Goal: Find specific page/section: Find specific page/section

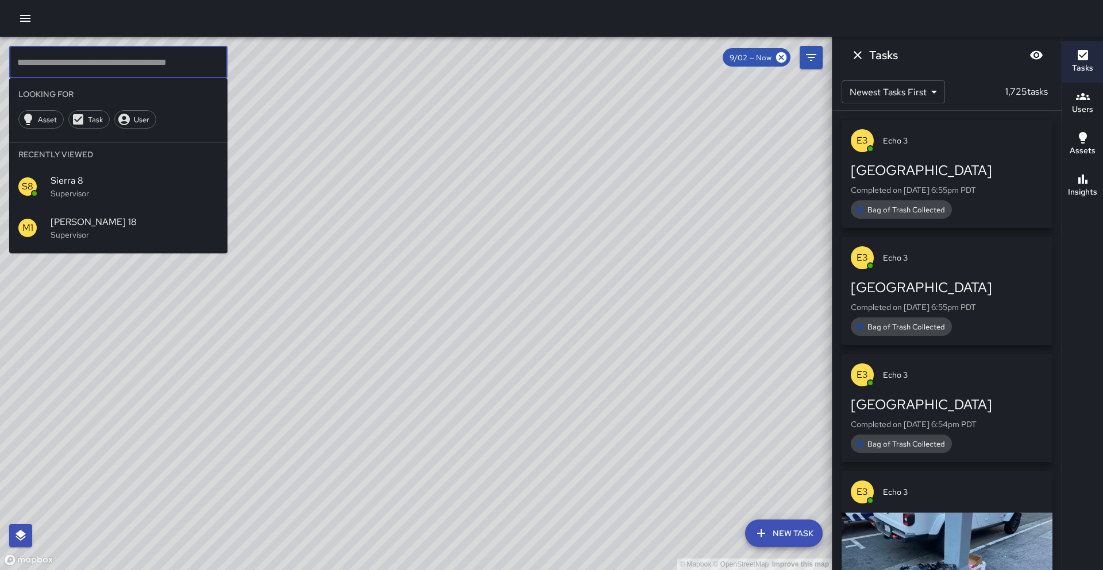
click at [215, 72] on input "text" at bounding box center [118, 62] width 218 height 32
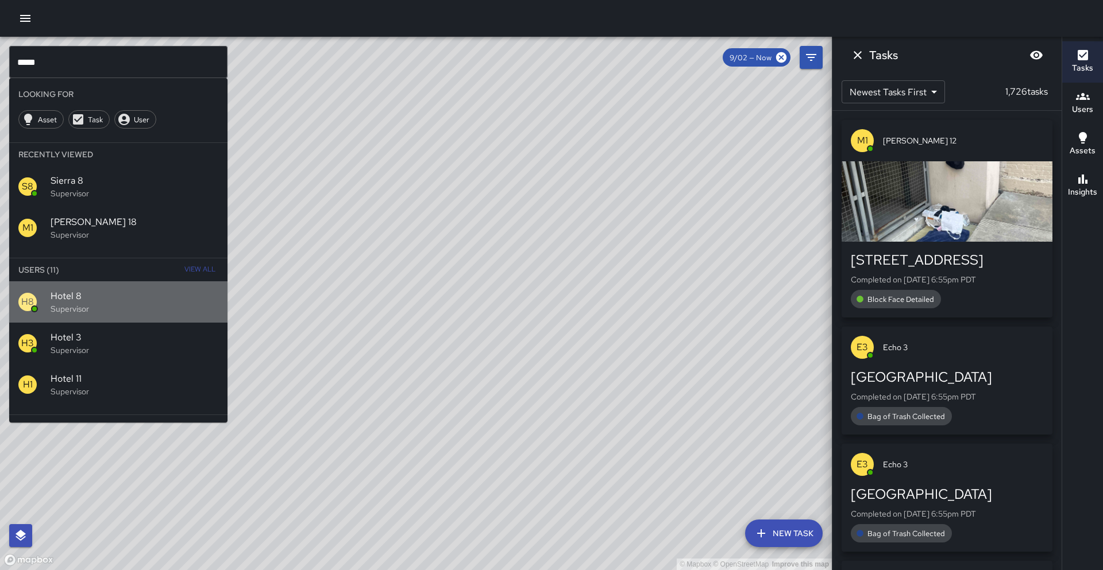
click at [52, 296] on span "Hotel 8" at bounding box center [135, 297] width 168 height 14
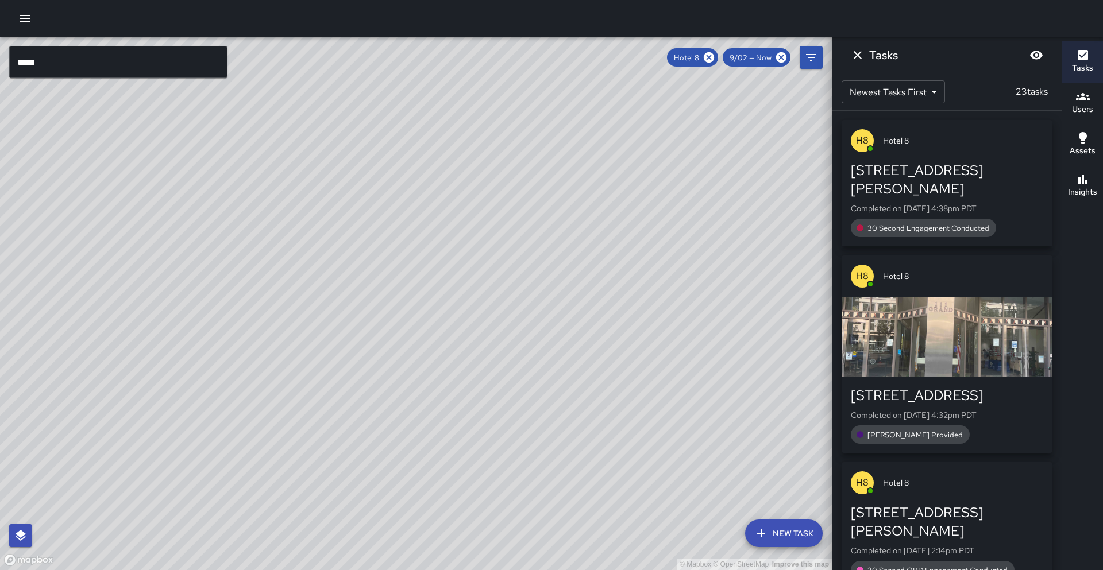
click at [74, 59] on input "*****" at bounding box center [118, 62] width 218 height 32
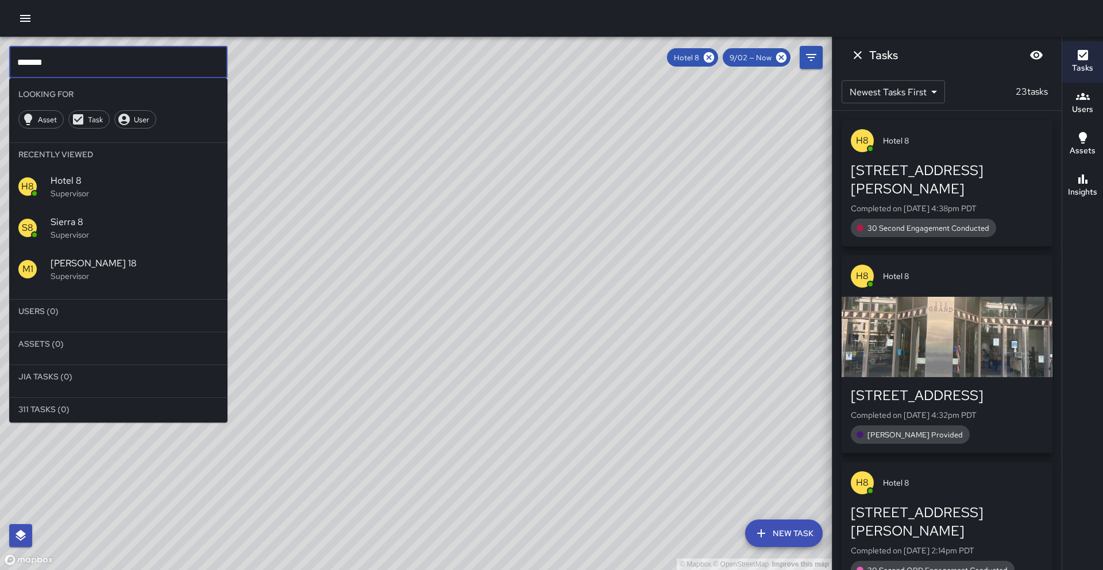
click at [76, 67] on input "*******" at bounding box center [118, 62] width 218 height 32
type input "*"
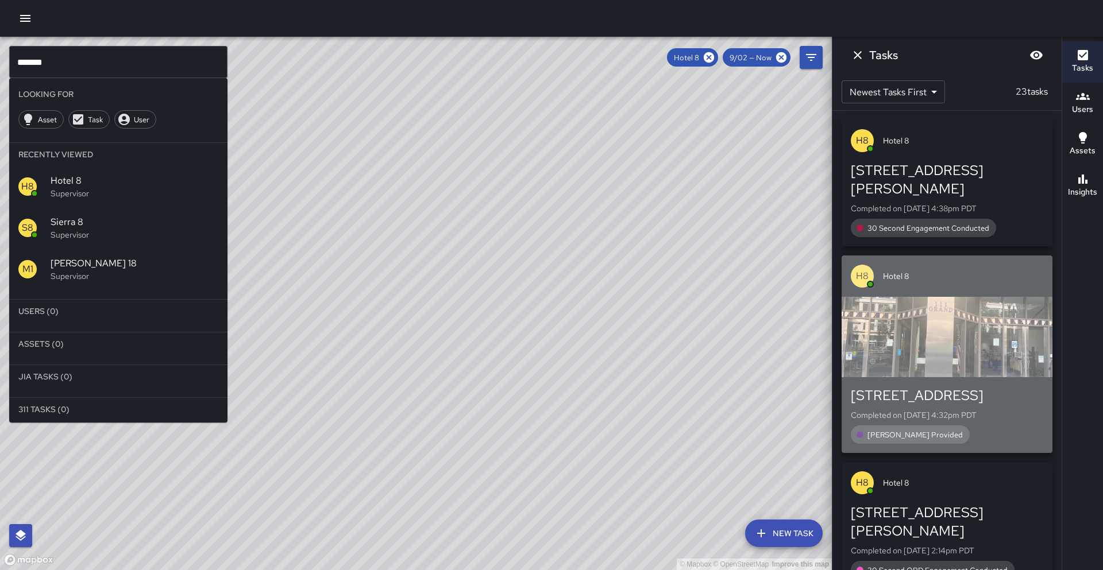
click at [867, 430] on span "[PERSON_NAME] Provided" at bounding box center [915, 435] width 109 height 10
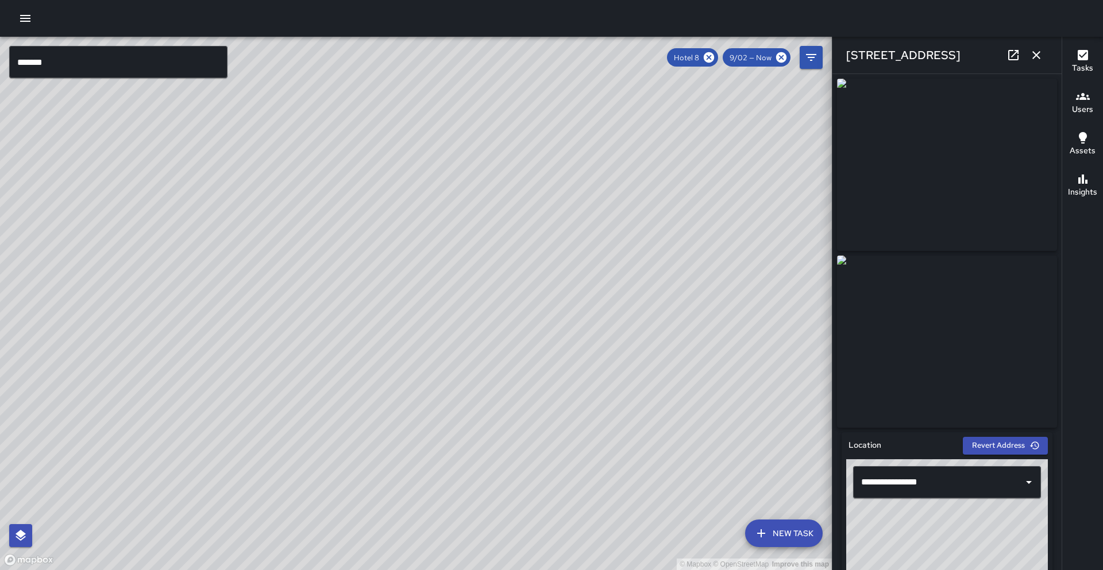
click at [1037, 58] on icon "button" at bounding box center [1037, 55] width 14 height 14
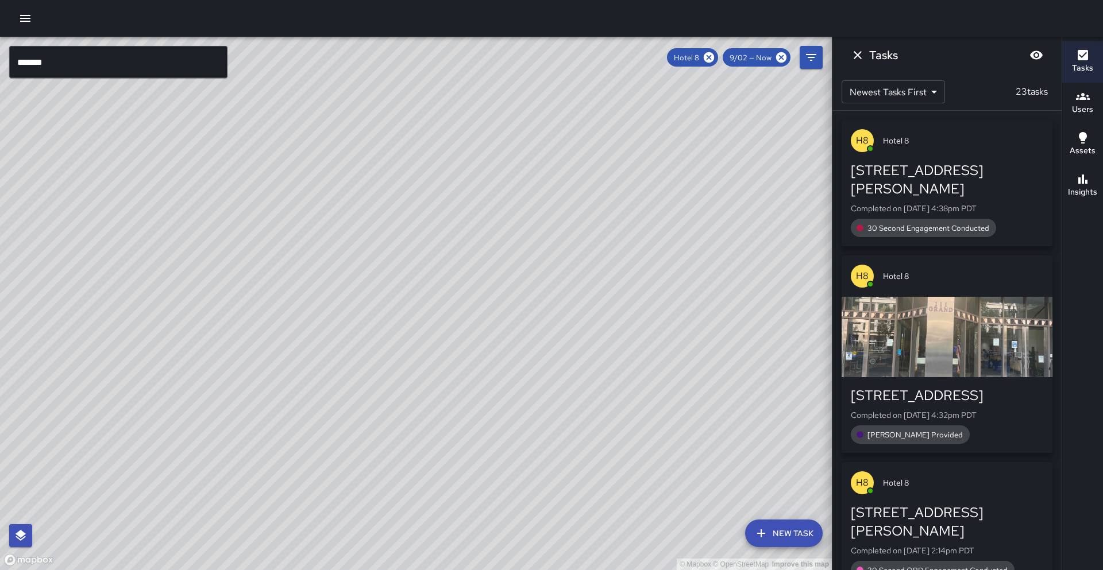
click at [892, 223] on span "30 Second Engagement Conducted" at bounding box center [929, 228] width 136 height 10
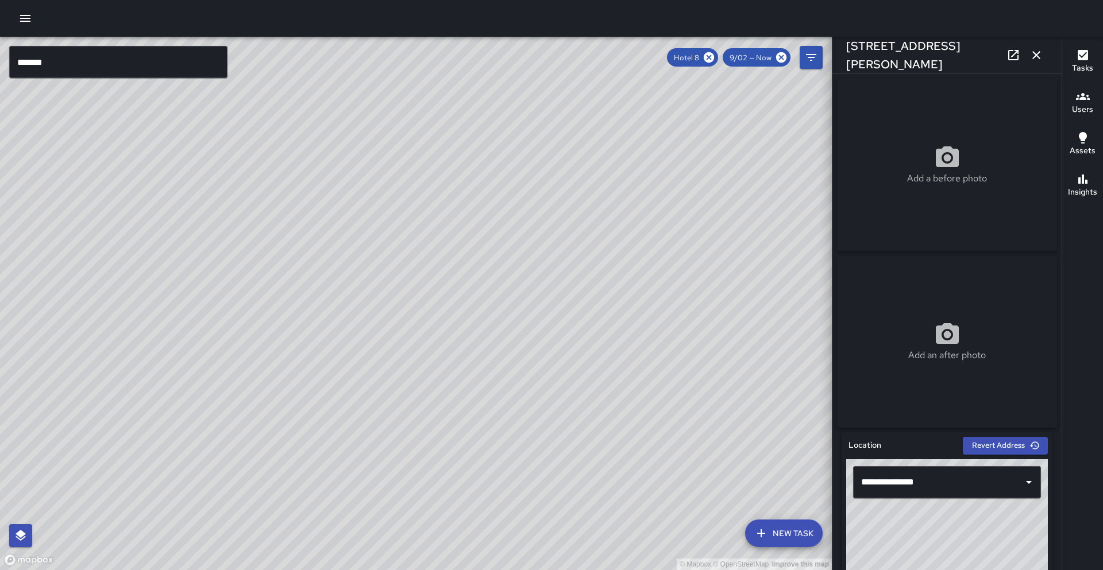
click at [1042, 49] on icon "button" at bounding box center [1037, 55] width 14 height 14
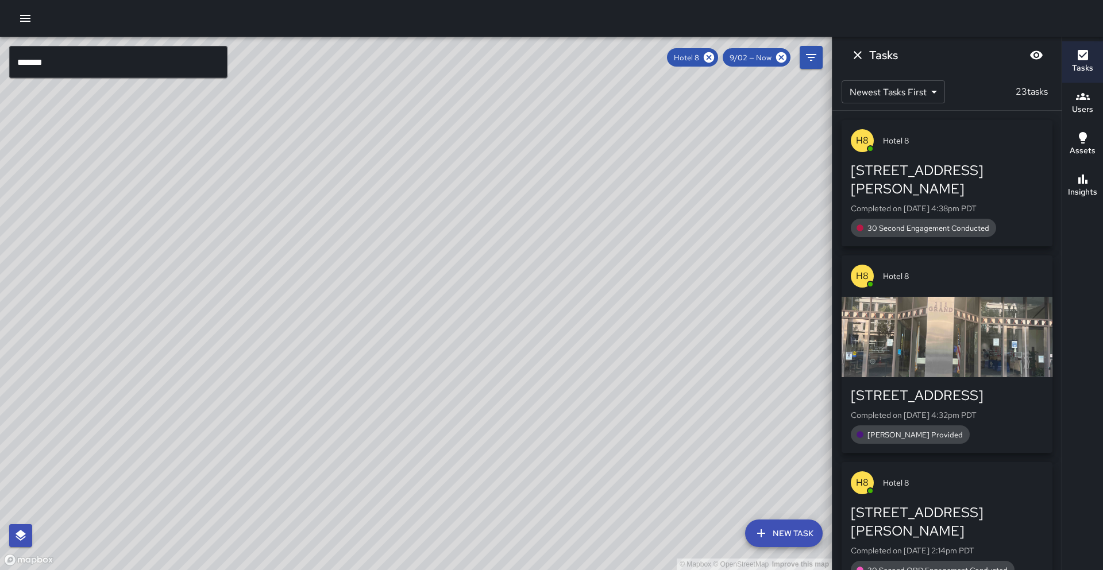
click at [152, 65] on input "*******" at bounding box center [118, 62] width 218 height 32
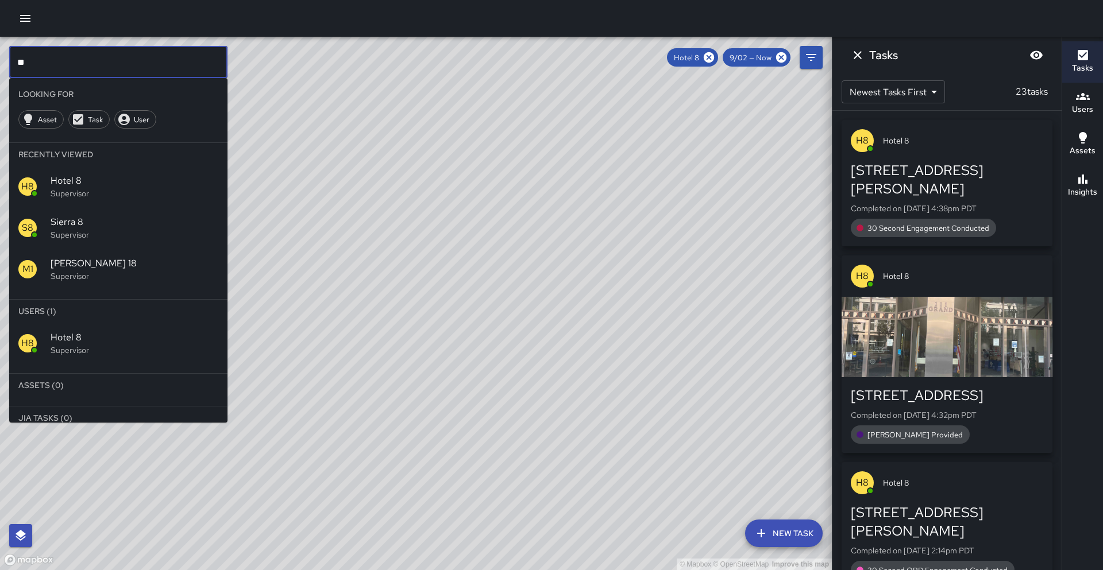
type input "*"
click at [711, 55] on icon at bounding box center [709, 57] width 10 height 10
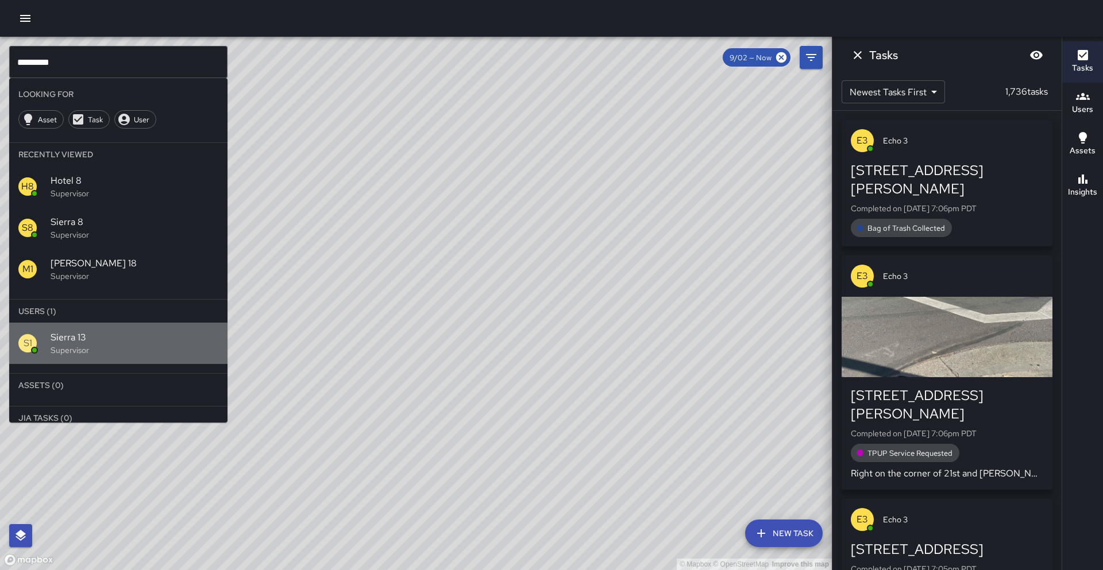
click at [137, 352] on p "Supervisor" at bounding box center [135, 350] width 168 height 11
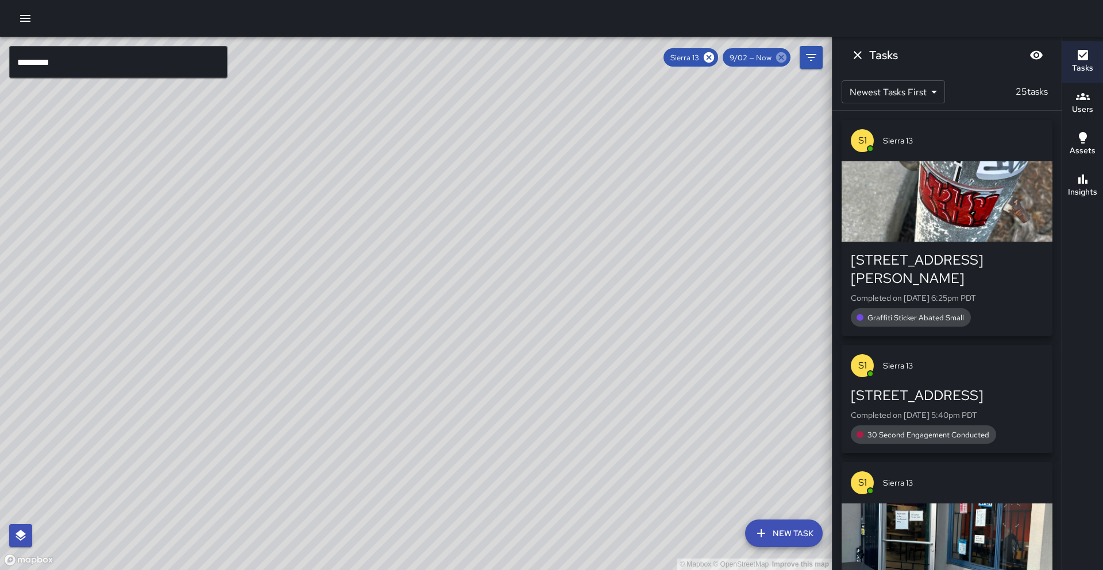
click at [779, 59] on icon at bounding box center [781, 57] width 13 height 13
click at [784, 60] on icon at bounding box center [781, 57] width 10 height 10
click at [784, 61] on icon at bounding box center [781, 57] width 10 height 10
click at [784, 61] on icon at bounding box center [781, 57] width 13 height 13
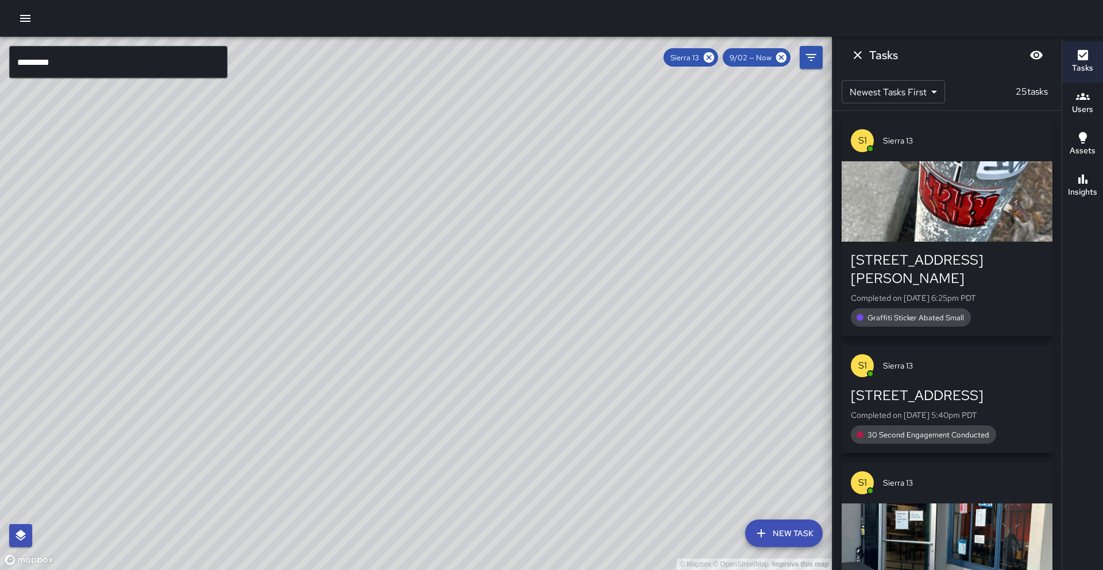
drag, startPoint x: 785, startPoint y: 61, endPoint x: 774, endPoint y: 65, distance: 11.8
click at [785, 61] on icon at bounding box center [781, 57] width 13 height 13
click at [708, 58] on icon at bounding box center [709, 57] width 13 height 13
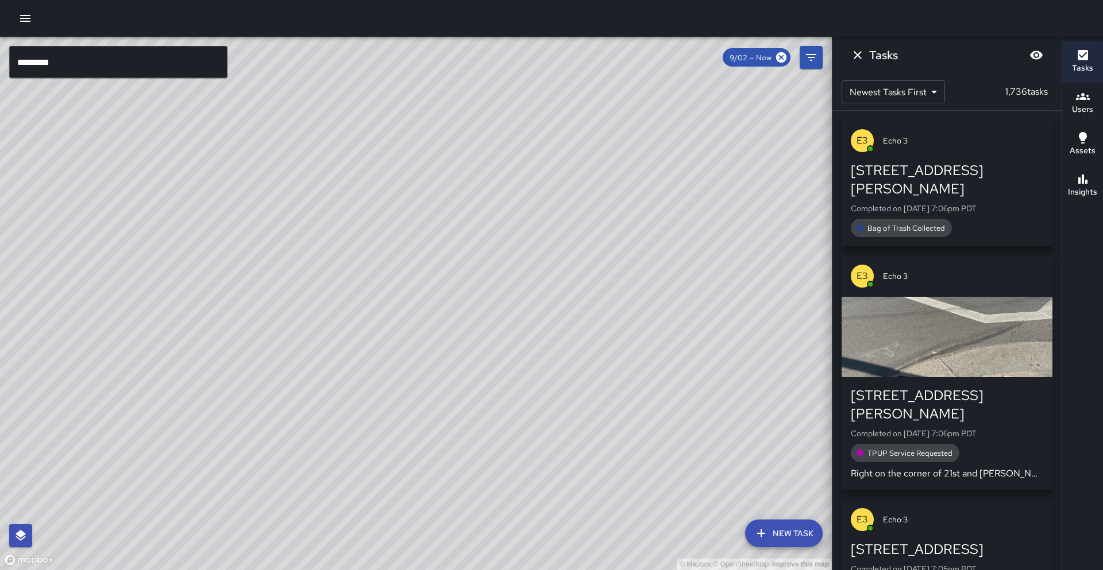
click at [139, 60] on input "*********" at bounding box center [118, 62] width 218 height 32
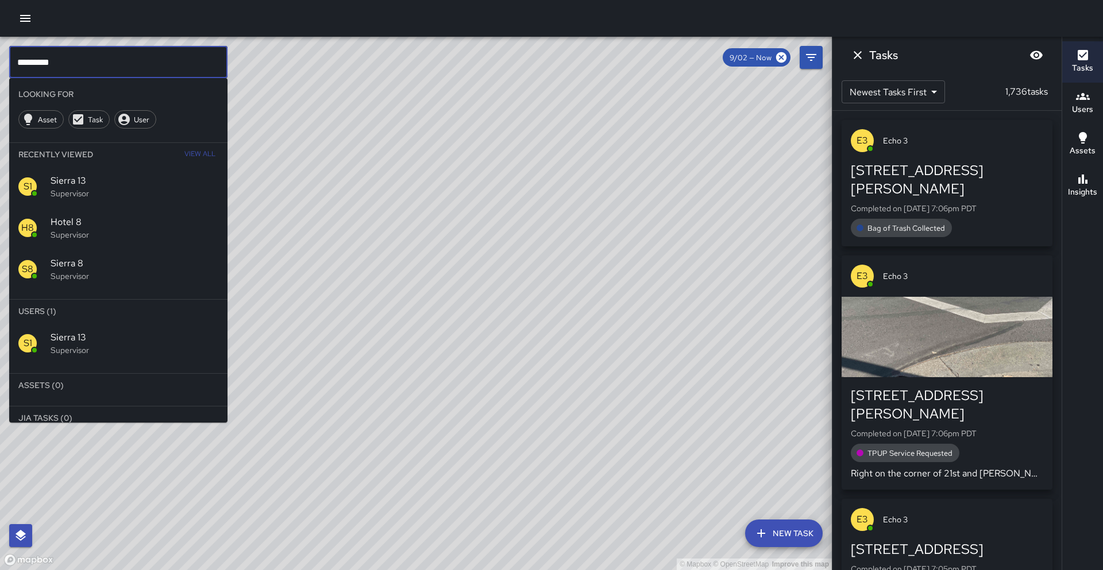
click at [139, 60] on input "*********" at bounding box center [118, 62] width 218 height 32
click at [203, 149] on span "View All" at bounding box center [199, 154] width 31 height 18
click at [46, 64] on input "********" at bounding box center [118, 62] width 218 height 32
type input "*********"
click at [105, 383] on span "Sierra 10" at bounding box center [135, 379] width 168 height 14
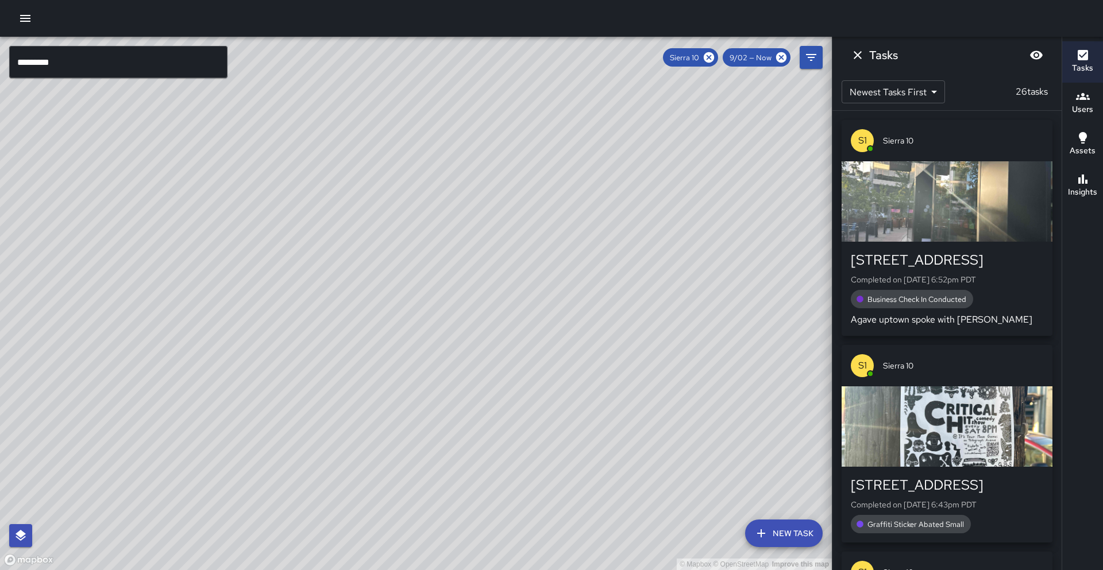
drag, startPoint x: 156, startPoint y: 334, endPoint x: 180, endPoint y: 365, distance: 38.9
click at [180, 365] on div "© Mapbox © OpenStreetMap Improve this map" at bounding box center [416, 304] width 832 height 534
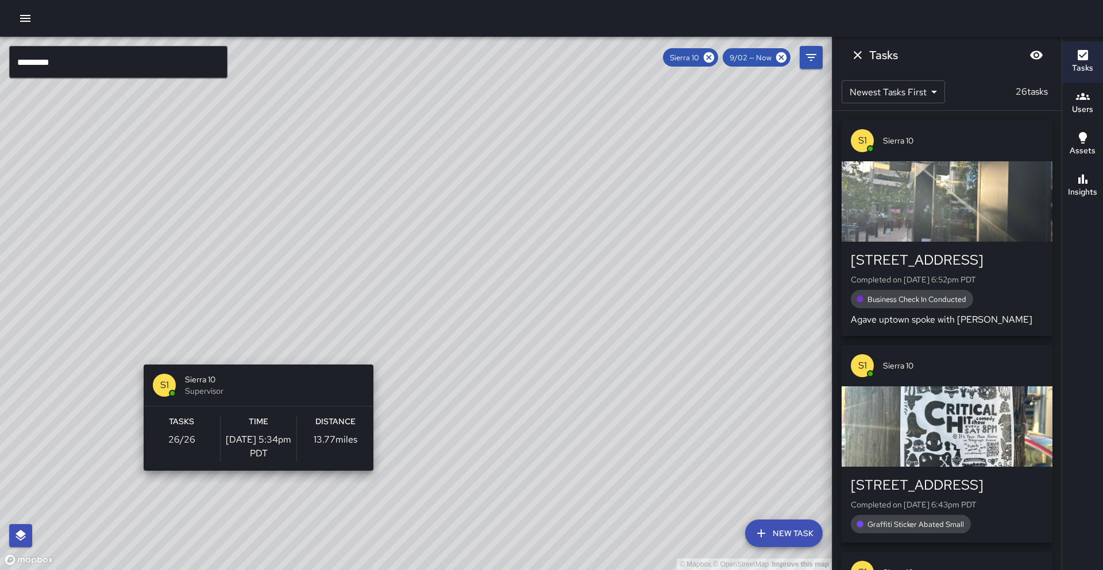
drag, startPoint x: 256, startPoint y: 330, endPoint x: 254, endPoint y: 358, distance: 28.8
click at [254, 358] on div "© Mapbox © OpenStreetMap Improve this map S1 Sierra 10 Supervisor Tasks 26 / 26…" at bounding box center [416, 304] width 832 height 534
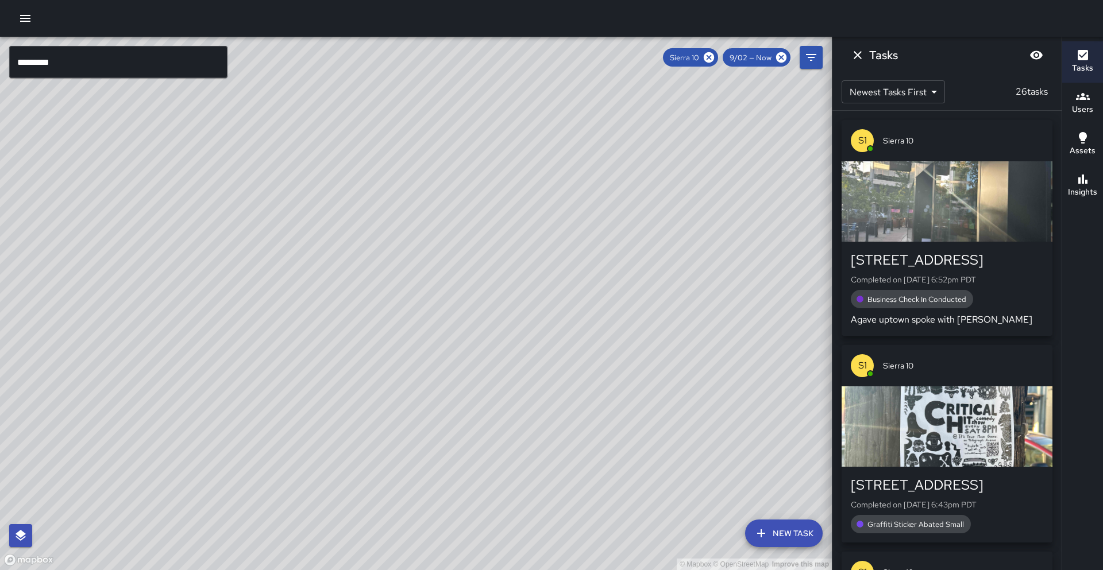
drag, startPoint x: 372, startPoint y: 401, endPoint x: 400, endPoint y: 346, distance: 61.7
click at [400, 346] on div "© Mapbox © OpenStreetMap Improve this map" at bounding box center [416, 304] width 832 height 534
click at [1072, 193] on h6 "Insights" at bounding box center [1082, 192] width 29 height 13
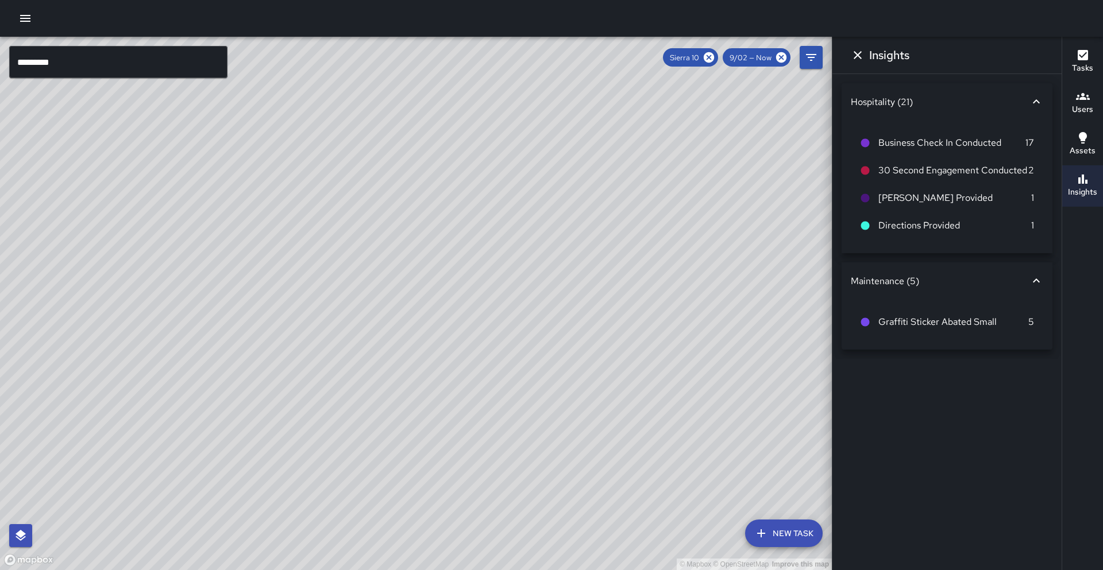
click at [1088, 131] on icon "button" at bounding box center [1083, 138] width 14 height 14
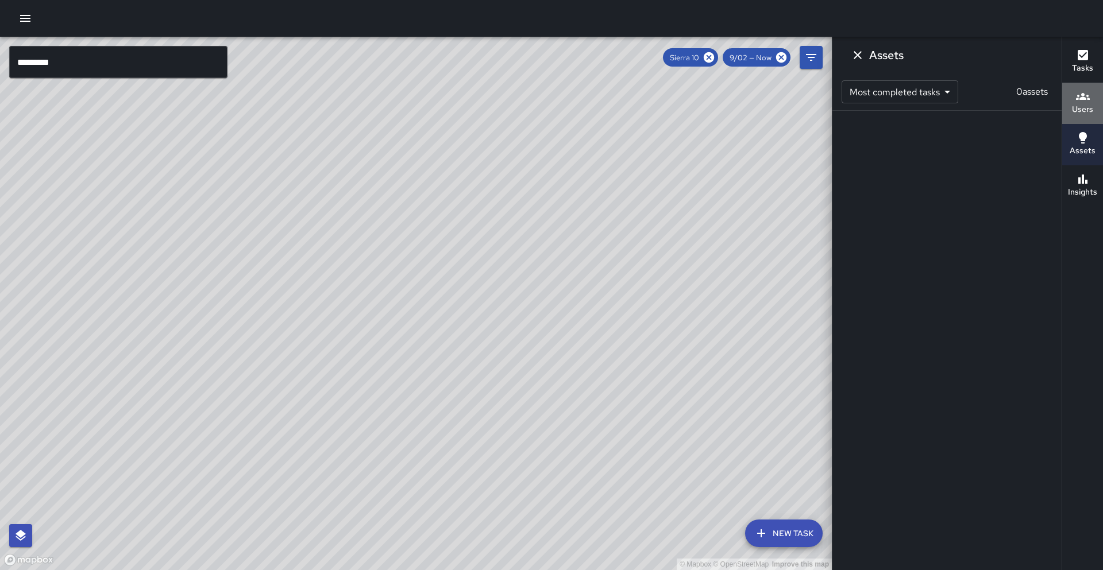
click at [1090, 93] on div "Users" at bounding box center [1082, 103] width 21 height 26
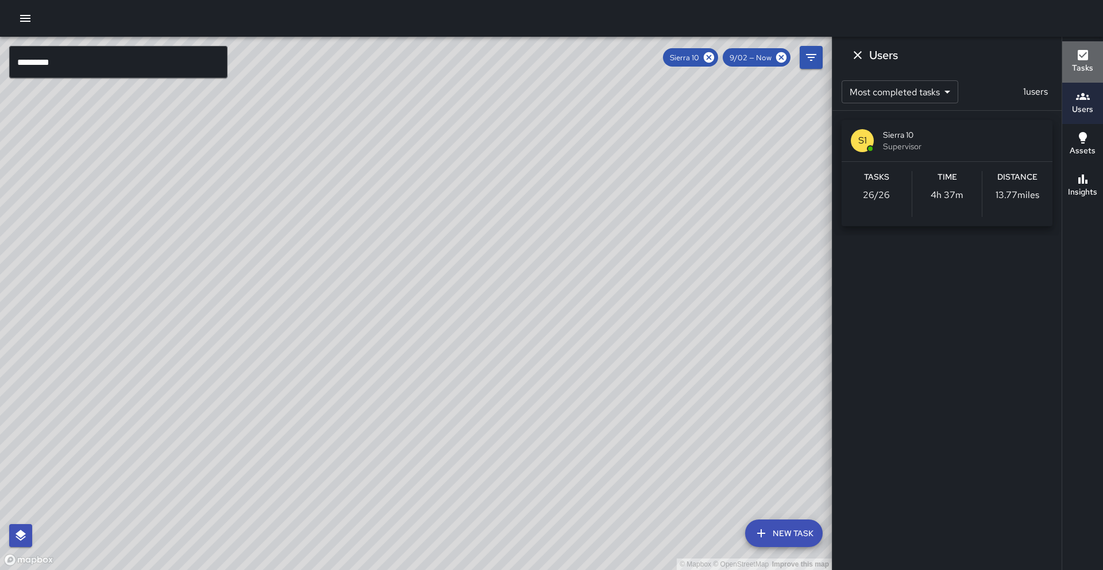
click at [1088, 66] on h6 "Tasks" at bounding box center [1082, 68] width 21 height 13
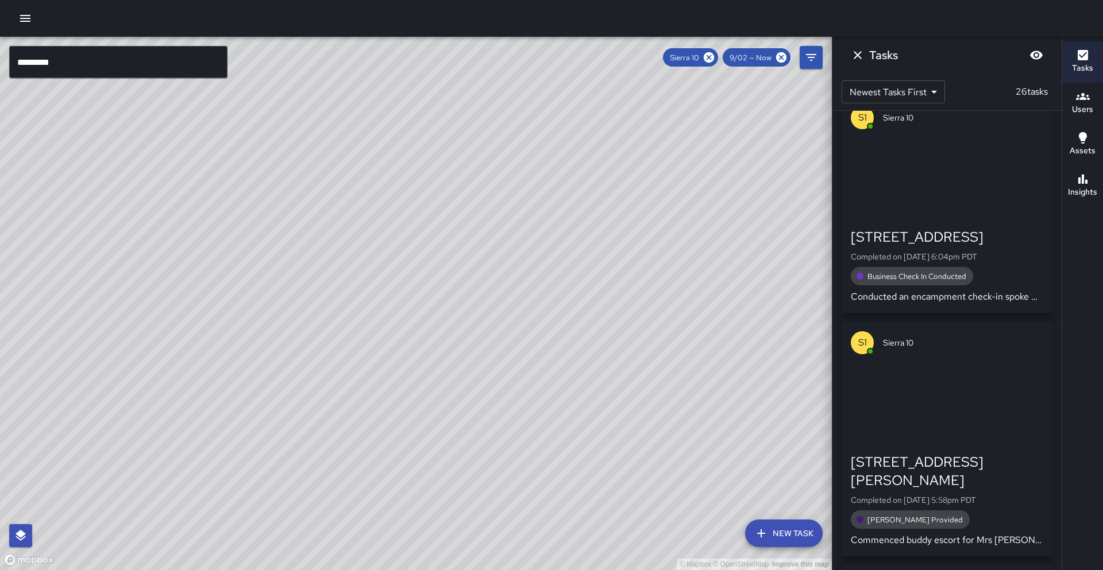
scroll to position [2042, 0]
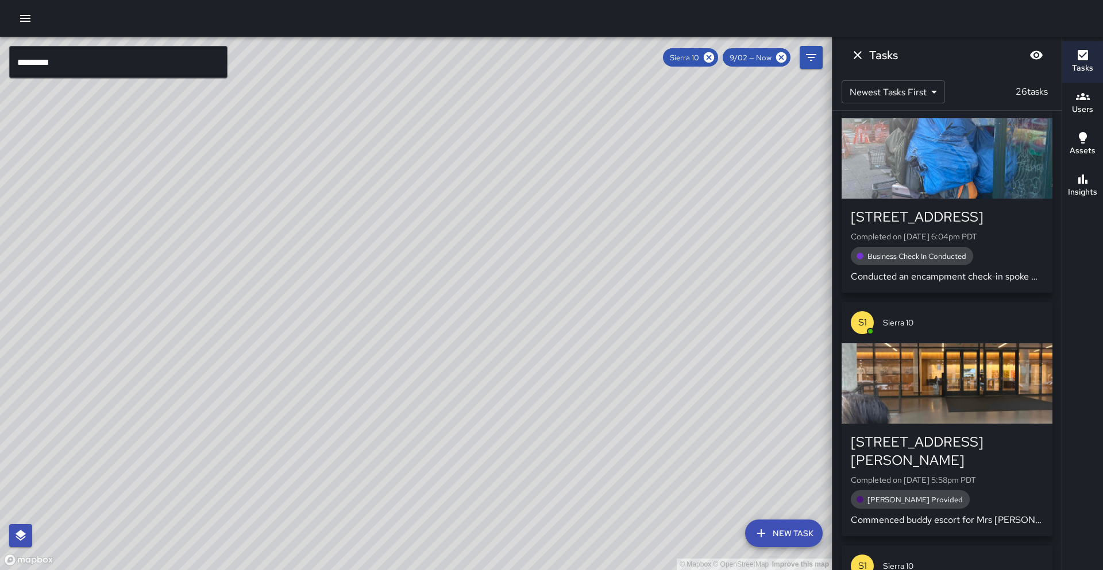
click at [947, 234] on p "Completed on [DATE] 6:04pm PDT" at bounding box center [947, 236] width 192 height 11
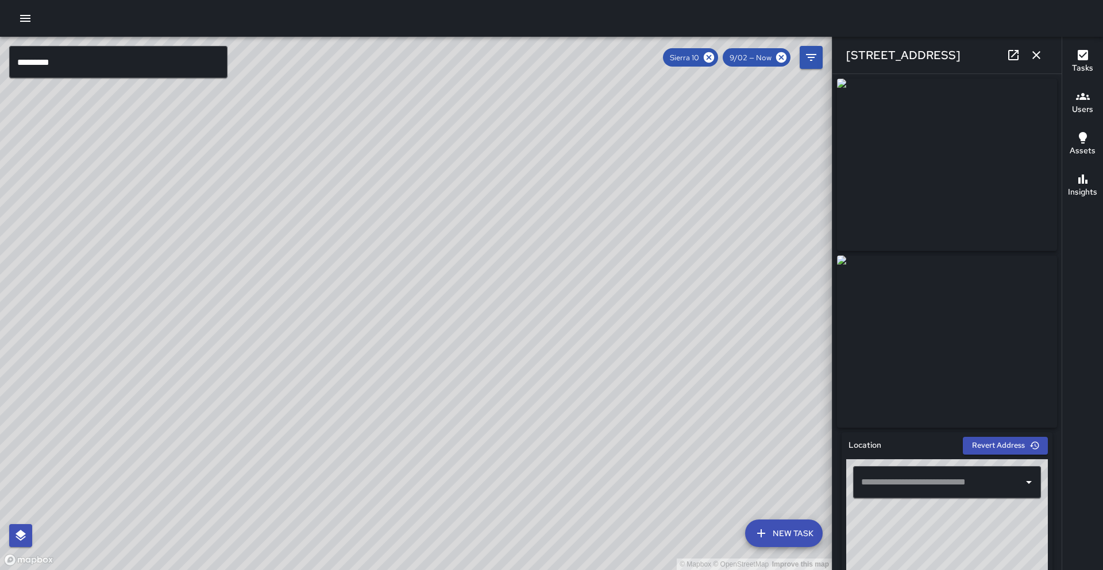
type input "**********"
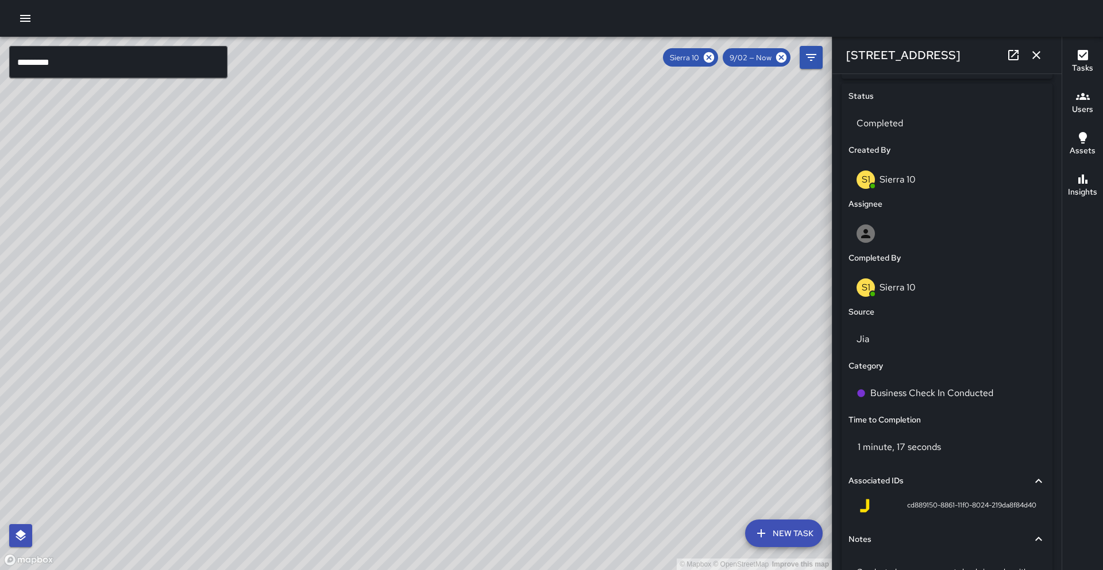
scroll to position [530, 0]
click at [928, 407] on div "Business Check In Conducted" at bounding box center [947, 393] width 197 height 32
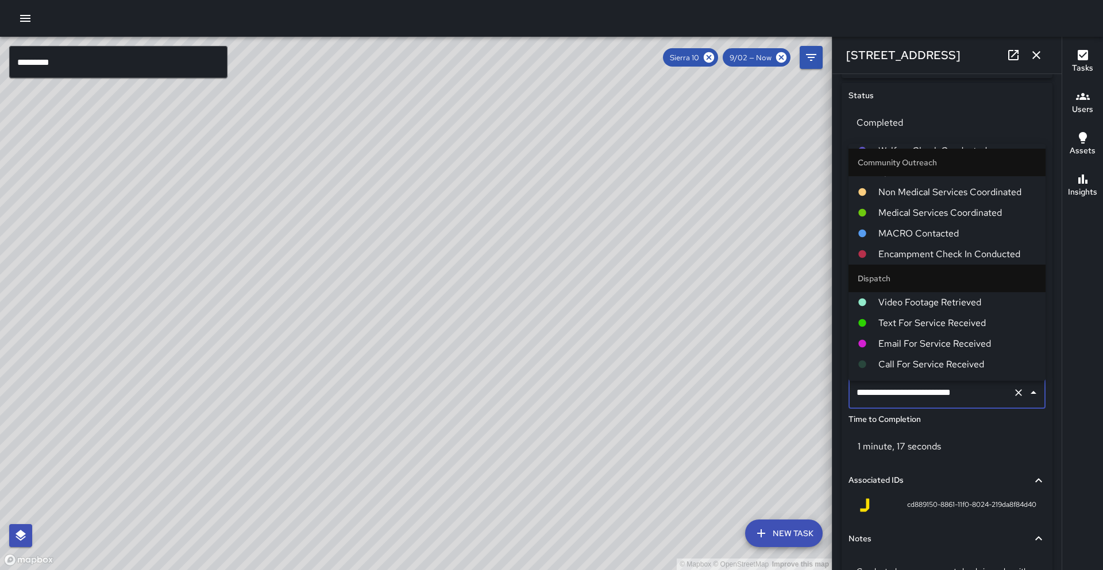
scroll to position [0, 0]
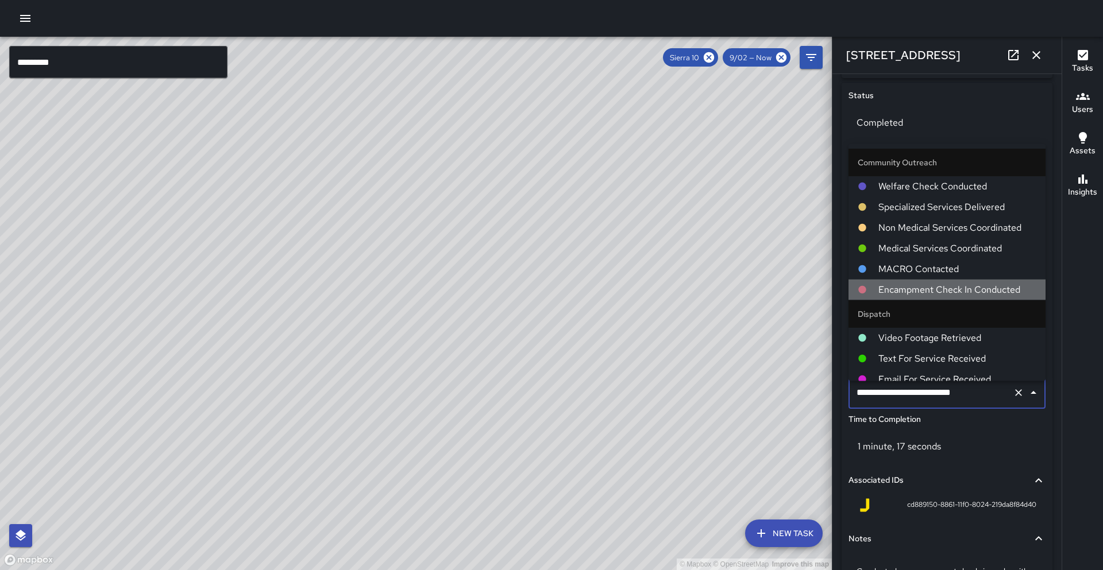
click at [921, 288] on span "Encampment Check In Conducted" at bounding box center [957, 290] width 158 height 14
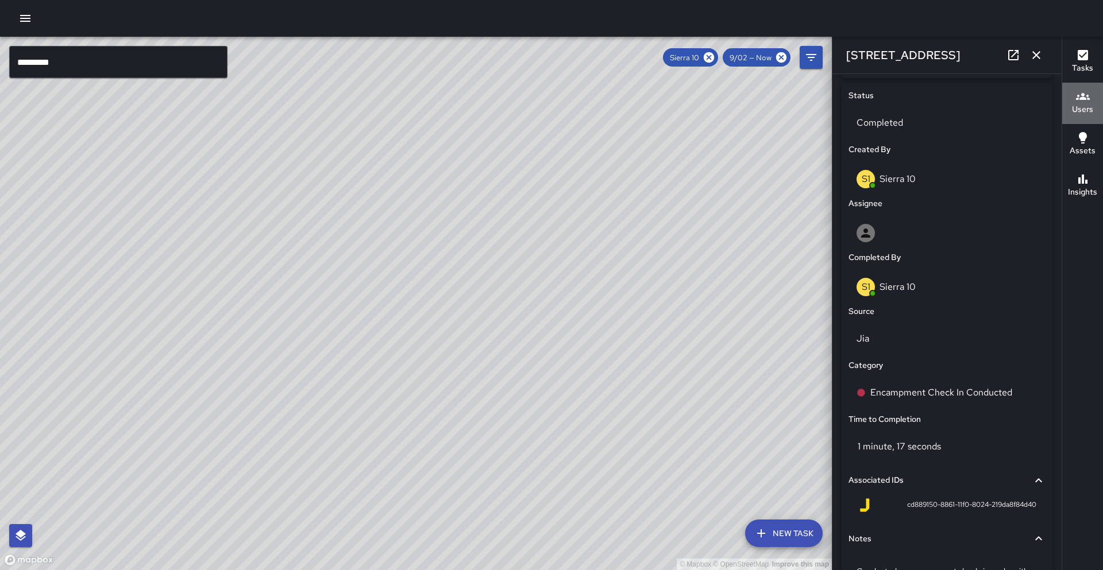
click at [1097, 91] on button "Users" at bounding box center [1082, 103] width 41 height 41
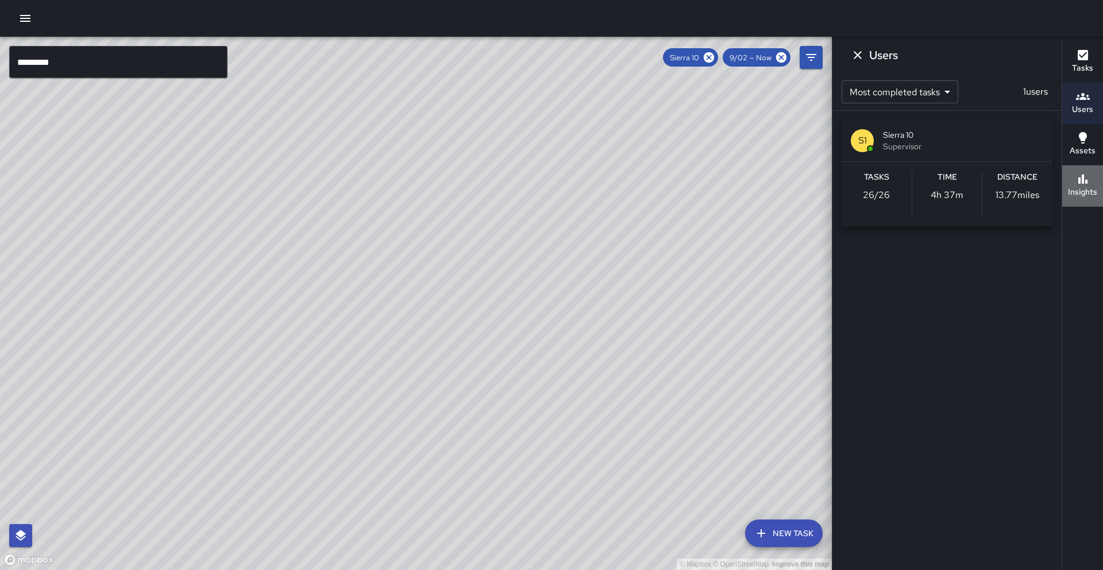
click at [1085, 194] on h6 "Insights" at bounding box center [1082, 192] width 29 height 13
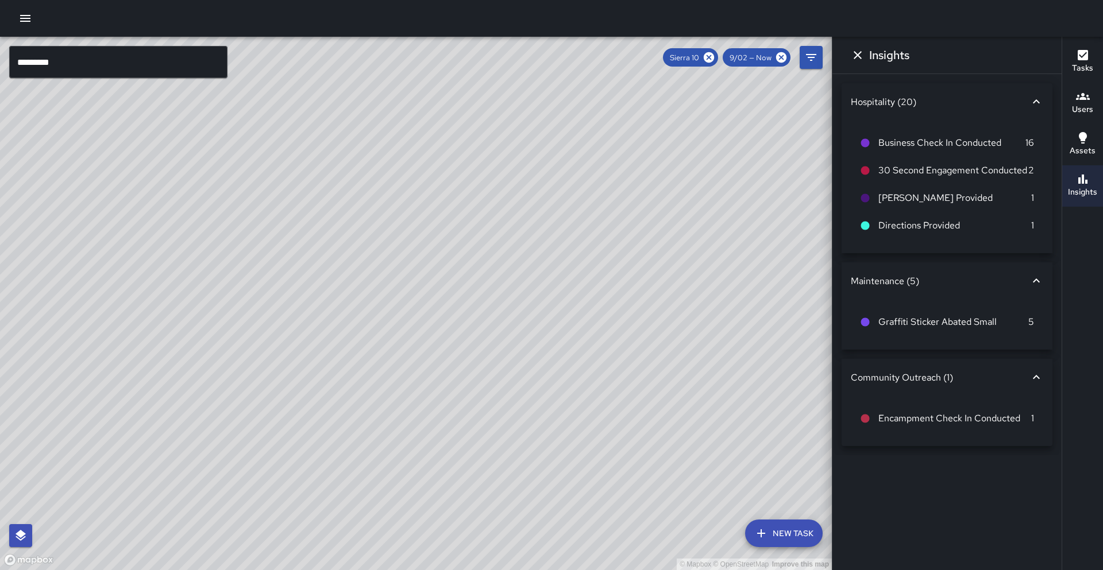
drag, startPoint x: 676, startPoint y: 217, endPoint x: 739, endPoint y: 213, distance: 62.7
click at [772, 218] on div "© Mapbox © OpenStreetMap Improve this map" at bounding box center [416, 304] width 832 height 534
drag, startPoint x: 644, startPoint y: 165, endPoint x: 587, endPoint y: 289, distance: 136.7
click at [650, 260] on div "© Mapbox © OpenStreetMap Improve this map" at bounding box center [416, 304] width 832 height 534
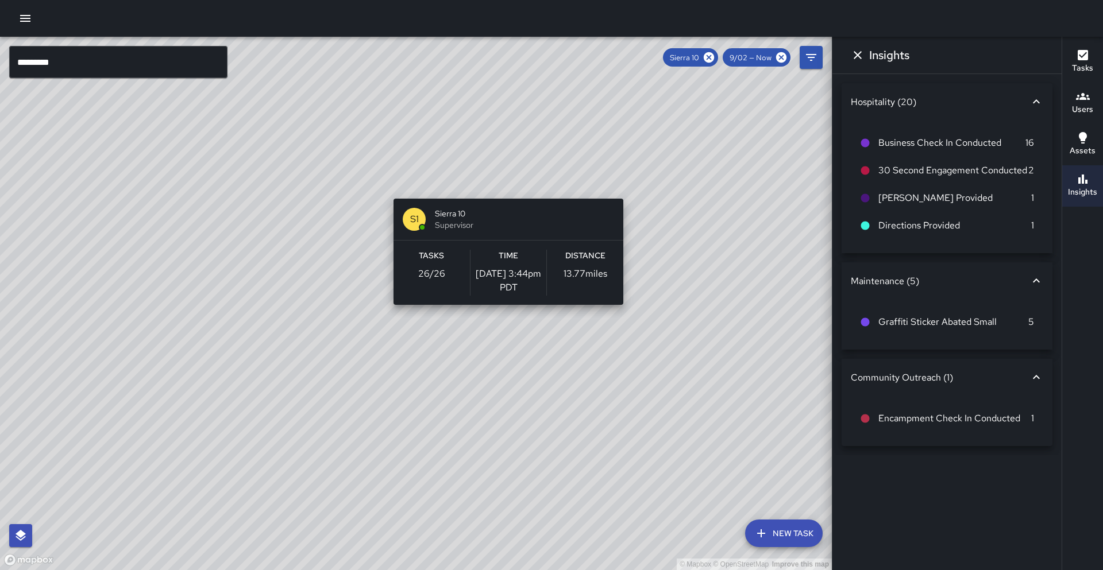
drag, startPoint x: 384, startPoint y: 240, endPoint x: 508, endPoint y: 295, distance: 135.5
click at [504, 192] on div "© Mapbox © OpenStreetMap Improve this map S1 Sierra 10 Supervisor Tasks 26 / 26…" at bounding box center [416, 304] width 832 height 534
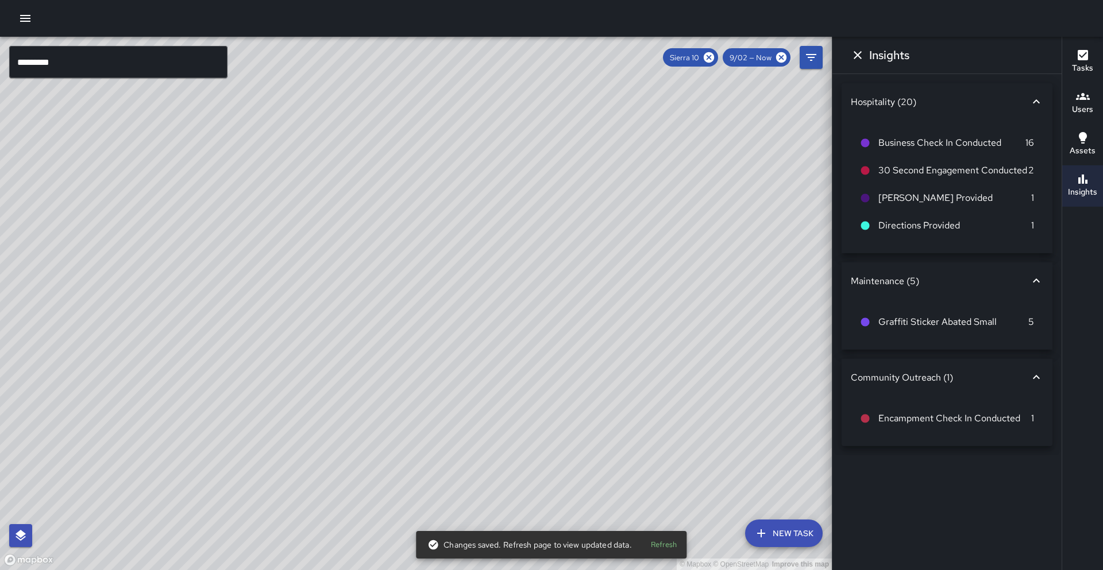
drag, startPoint x: 656, startPoint y: 376, endPoint x: 594, endPoint y: 342, distance: 70.7
click at [597, 349] on div "© Mapbox © OpenStreetMap Improve this map" at bounding box center [416, 304] width 832 height 534
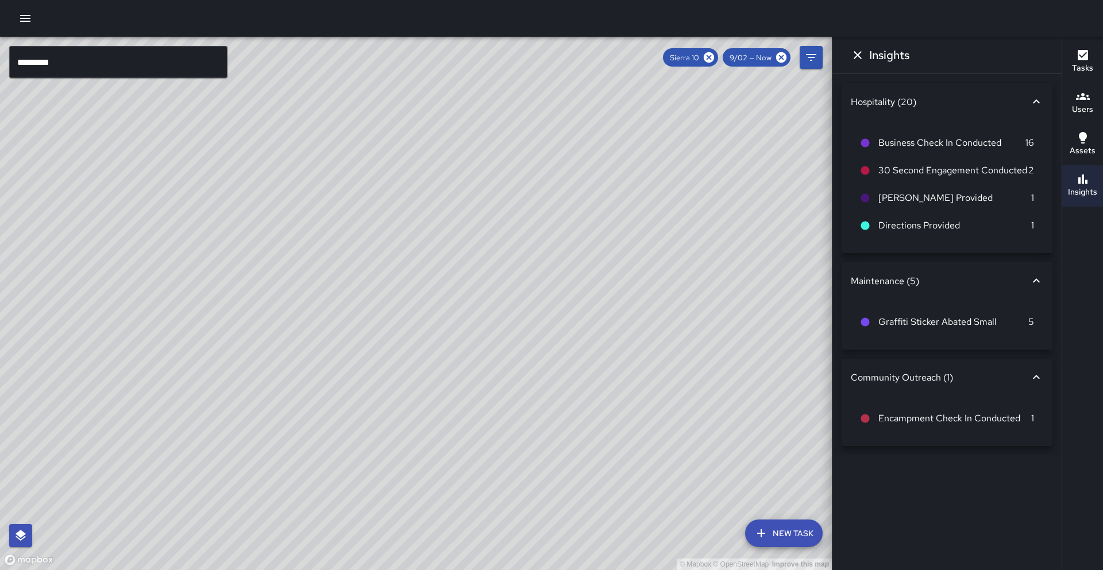
drag, startPoint x: 498, startPoint y: 277, endPoint x: 406, endPoint y: 318, distance: 100.3
click at [406, 318] on div "© Mapbox © OpenStreetMap Improve this map" at bounding box center [416, 304] width 832 height 534
click at [1088, 74] on h6 "Tasks" at bounding box center [1082, 68] width 21 height 13
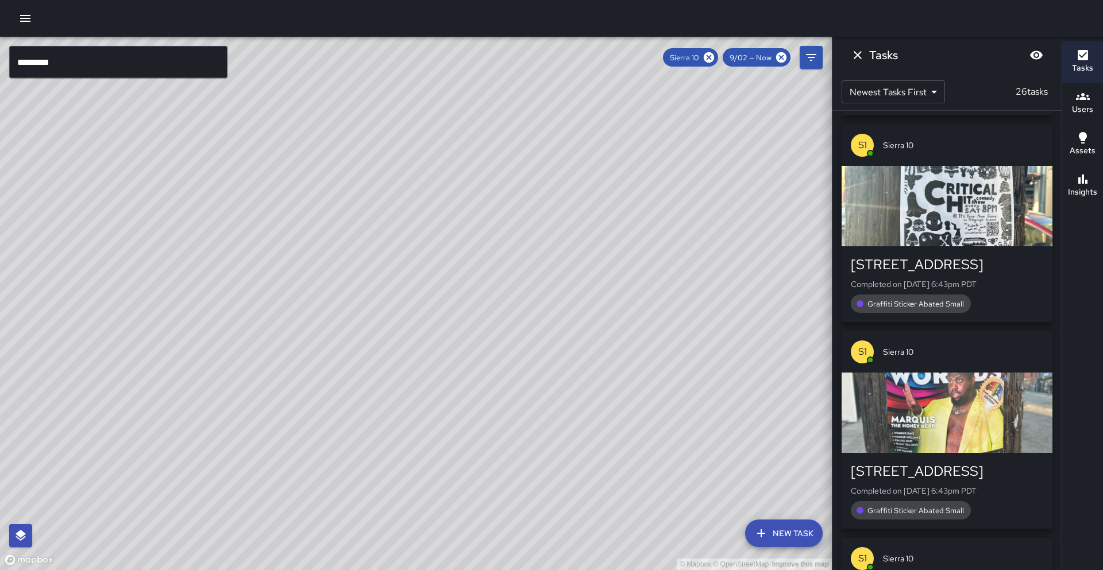
scroll to position [223, 0]
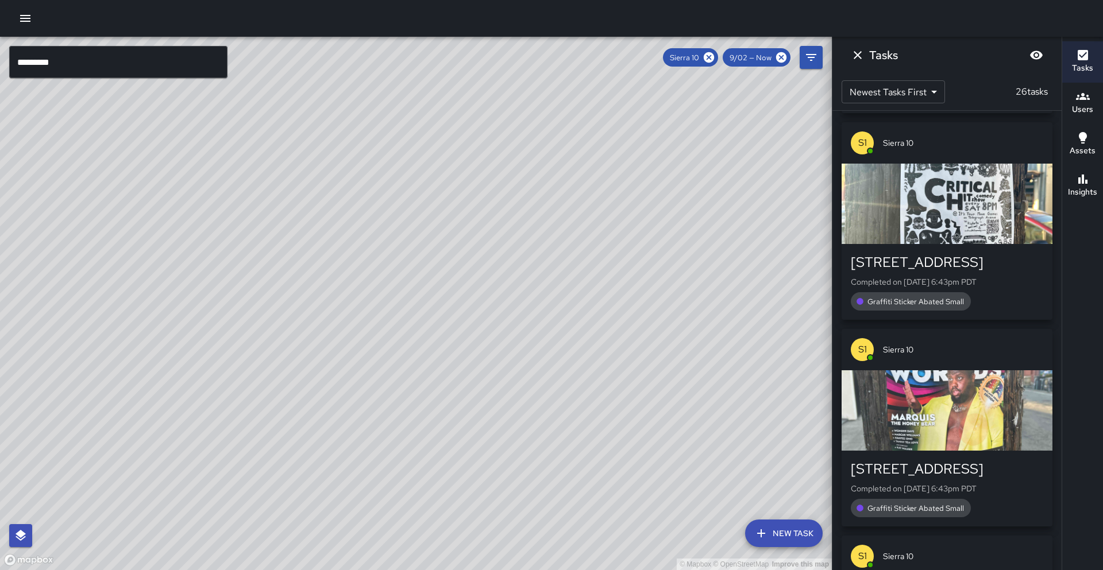
click at [1074, 184] on div "Insights" at bounding box center [1082, 185] width 29 height 26
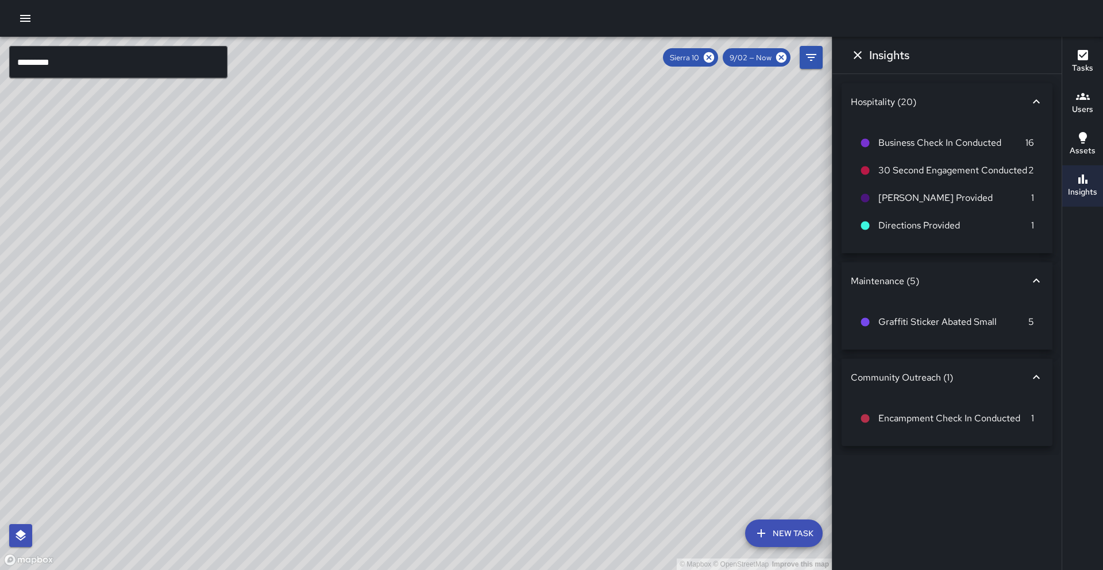
drag, startPoint x: 516, startPoint y: 253, endPoint x: 542, endPoint y: 261, distance: 26.5
click at [542, 261] on div "© Mapbox © OpenStreetMap Improve this map" at bounding box center [416, 304] width 832 height 534
drag, startPoint x: 364, startPoint y: 379, endPoint x: 422, endPoint y: 326, distance: 78.1
click at [422, 326] on div "© Mapbox © OpenStreetMap Improve this map" at bounding box center [416, 304] width 832 height 534
drag, startPoint x: 350, startPoint y: 364, endPoint x: 283, endPoint y: 387, distance: 71.0
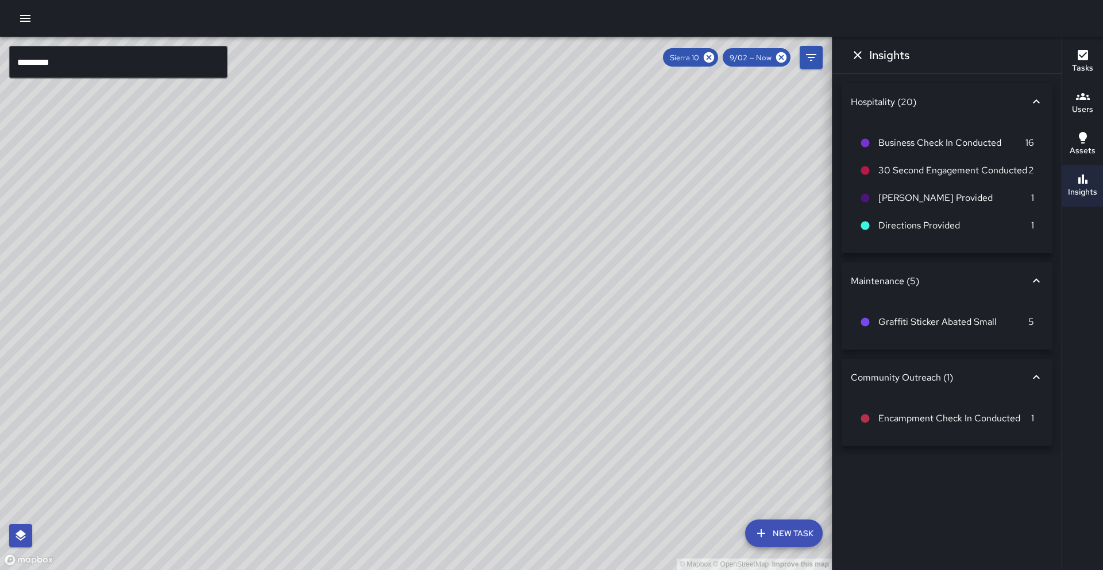
click at [283, 387] on div "© Mapbox © OpenStreetMap Improve this map" at bounding box center [416, 304] width 832 height 534
drag, startPoint x: 302, startPoint y: 369, endPoint x: 321, endPoint y: 367, distance: 18.5
click at [321, 367] on div "© Mapbox © OpenStreetMap Improve this map" at bounding box center [416, 304] width 832 height 534
drag, startPoint x: 120, startPoint y: 287, endPoint x: 147, endPoint y: 272, distance: 31.1
click at [147, 272] on div "© Mapbox © OpenStreetMap Improve this map" at bounding box center [416, 304] width 832 height 534
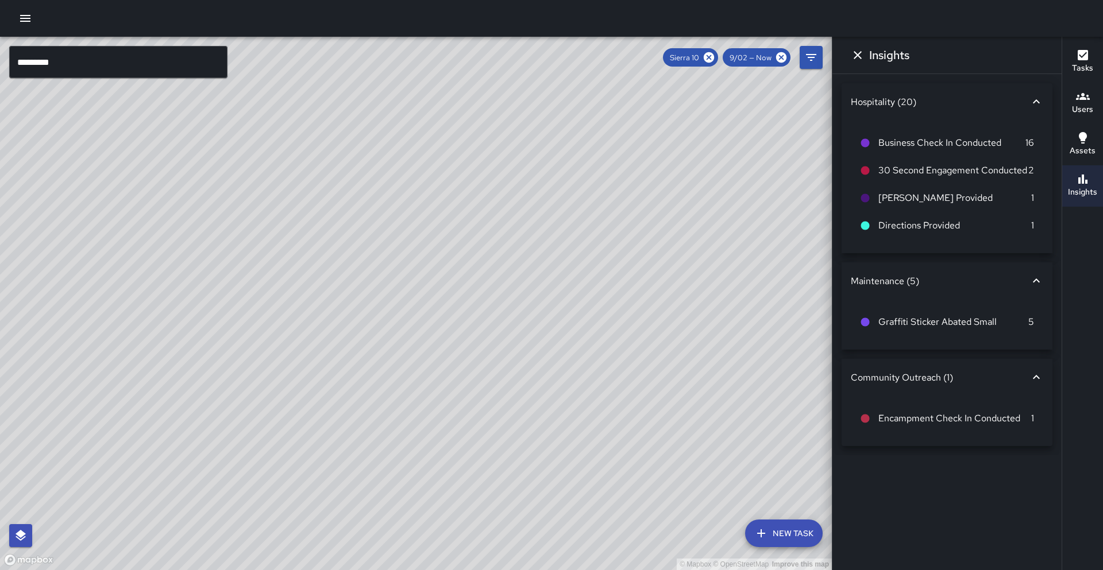
drag, startPoint x: 342, startPoint y: 243, endPoint x: 286, endPoint y: 307, distance: 84.7
click at [287, 307] on div "© Mapbox © OpenStreetMap Improve this map" at bounding box center [416, 304] width 832 height 534
drag, startPoint x: 371, startPoint y: 381, endPoint x: 454, endPoint y: 250, distance: 155.2
click at [454, 250] on div "© Mapbox © OpenStreetMap Improve this map" at bounding box center [416, 304] width 832 height 534
drag, startPoint x: 360, startPoint y: 281, endPoint x: 323, endPoint y: 366, distance: 92.9
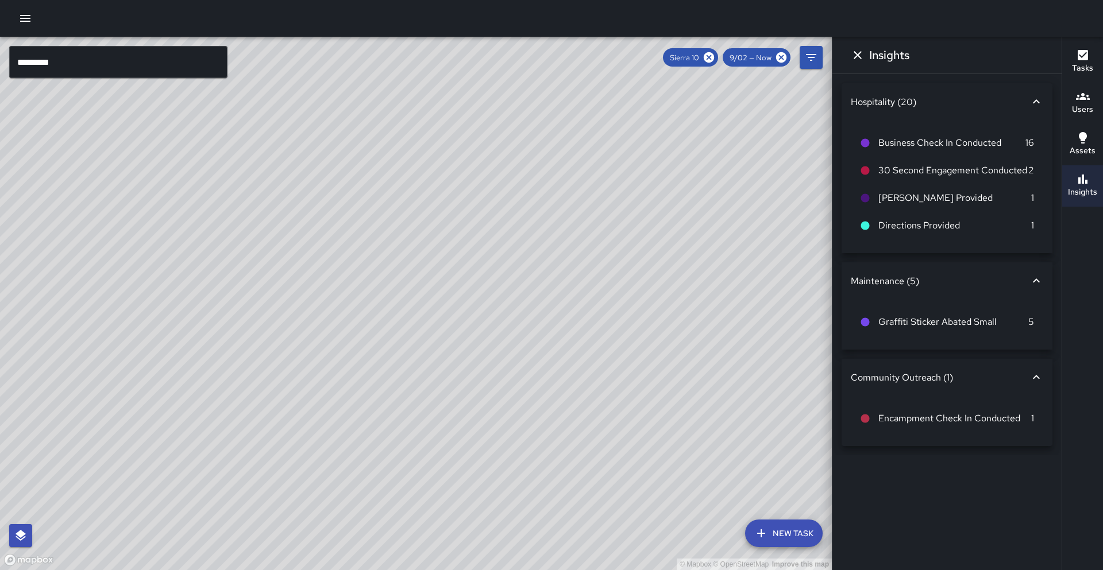
click at [323, 366] on div "© Mapbox © OpenStreetMap Improve this map" at bounding box center [416, 304] width 832 height 534
drag, startPoint x: 322, startPoint y: 365, endPoint x: 316, endPoint y: 334, distance: 32.2
click at [316, 334] on div "© Mapbox © OpenStreetMap Improve this map" at bounding box center [416, 304] width 832 height 534
drag, startPoint x: 322, startPoint y: 441, endPoint x: 364, endPoint y: 386, distance: 68.8
click at [364, 386] on div "© Mapbox © OpenStreetMap Improve this map" at bounding box center [416, 304] width 832 height 534
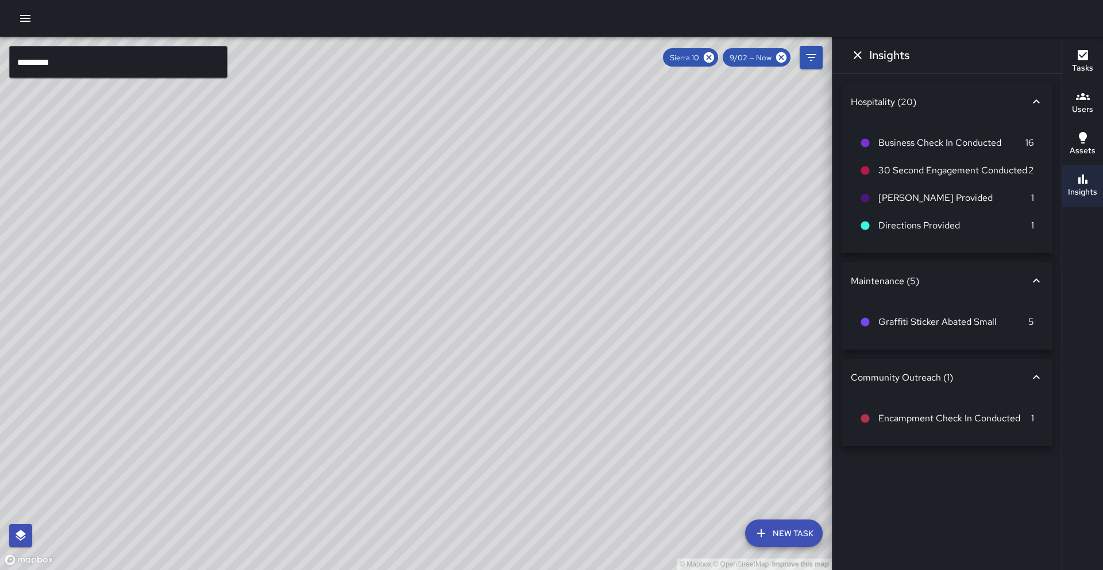
drag, startPoint x: 386, startPoint y: 425, endPoint x: 324, endPoint y: 406, distance: 64.7
click at [324, 406] on div "© Mapbox © OpenStreetMap Improve this map" at bounding box center [416, 304] width 832 height 534
drag, startPoint x: 317, startPoint y: 413, endPoint x: 310, endPoint y: 429, distance: 17.5
click at [292, 448] on div "© Mapbox © OpenStreetMap Improve this map" at bounding box center [416, 304] width 832 height 534
drag, startPoint x: 360, startPoint y: 333, endPoint x: 363, endPoint y: 413, distance: 80.5
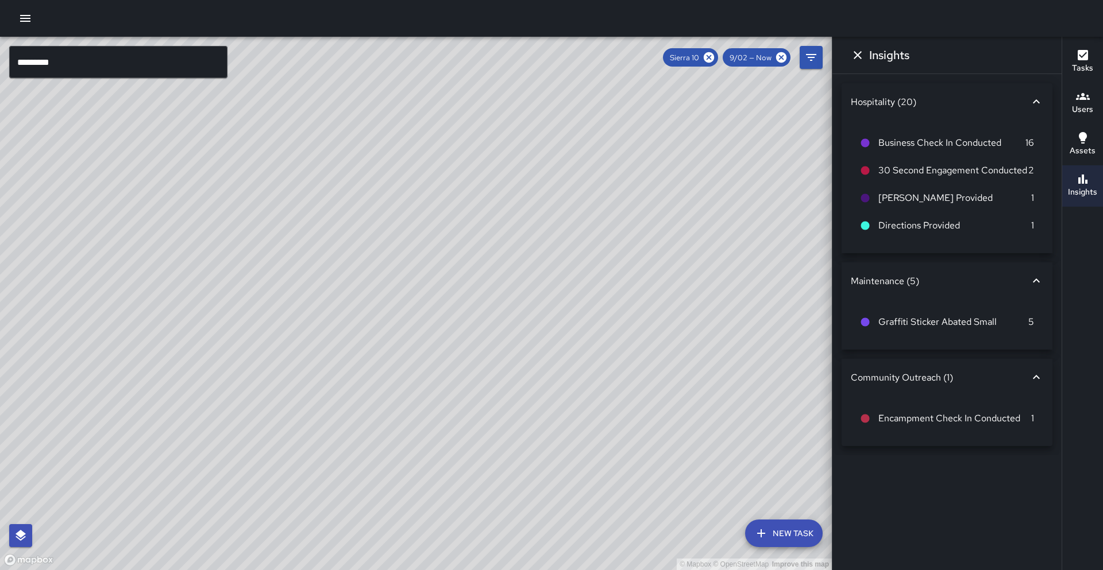
click at [361, 414] on div "© Mapbox © OpenStreetMap Improve this map" at bounding box center [416, 304] width 832 height 534
drag, startPoint x: 536, startPoint y: 315, endPoint x: 326, endPoint y: 392, distance: 224.1
click at [326, 392] on div "© Mapbox © OpenStreetMap Improve this map" at bounding box center [416, 304] width 832 height 534
drag, startPoint x: 187, startPoint y: 396, endPoint x: 527, endPoint y: 342, distance: 344.9
click at [527, 342] on div "© Mapbox © OpenStreetMap Improve this map" at bounding box center [416, 304] width 832 height 534
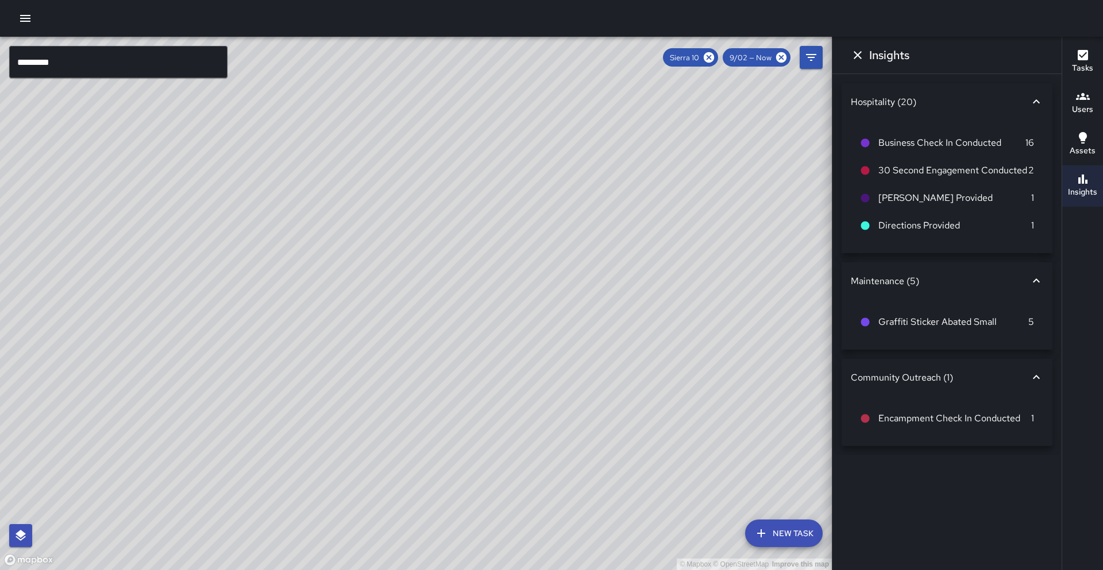
drag, startPoint x: 402, startPoint y: 398, endPoint x: 346, endPoint y: 339, distance: 81.3
click at [346, 338] on div "© Mapbox © OpenStreetMap Improve this map" at bounding box center [416, 304] width 832 height 534
drag, startPoint x: 411, startPoint y: 387, endPoint x: 391, endPoint y: 381, distance: 21.3
click at [391, 381] on div "© Mapbox © OpenStreetMap Improve this map" at bounding box center [416, 304] width 832 height 534
drag, startPoint x: 424, startPoint y: 430, endPoint x: 415, endPoint y: 408, distance: 23.2
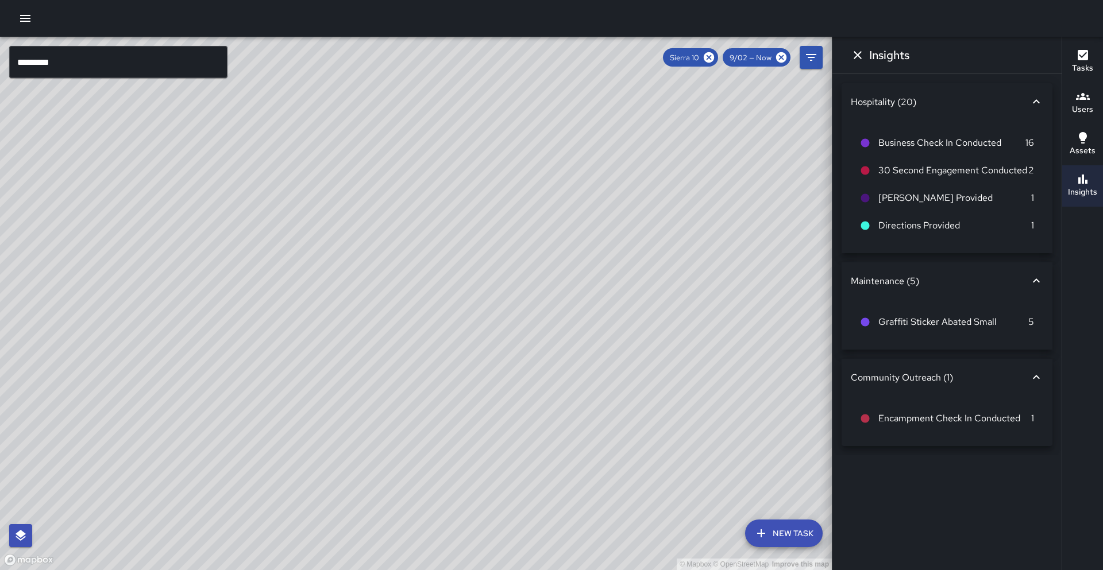
click at [415, 408] on div "© Mapbox © OpenStreetMap Improve this map" at bounding box center [416, 304] width 832 height 534
click at [164, 65] on input "*********" at bounding box center [118, 62] width 218 height 32
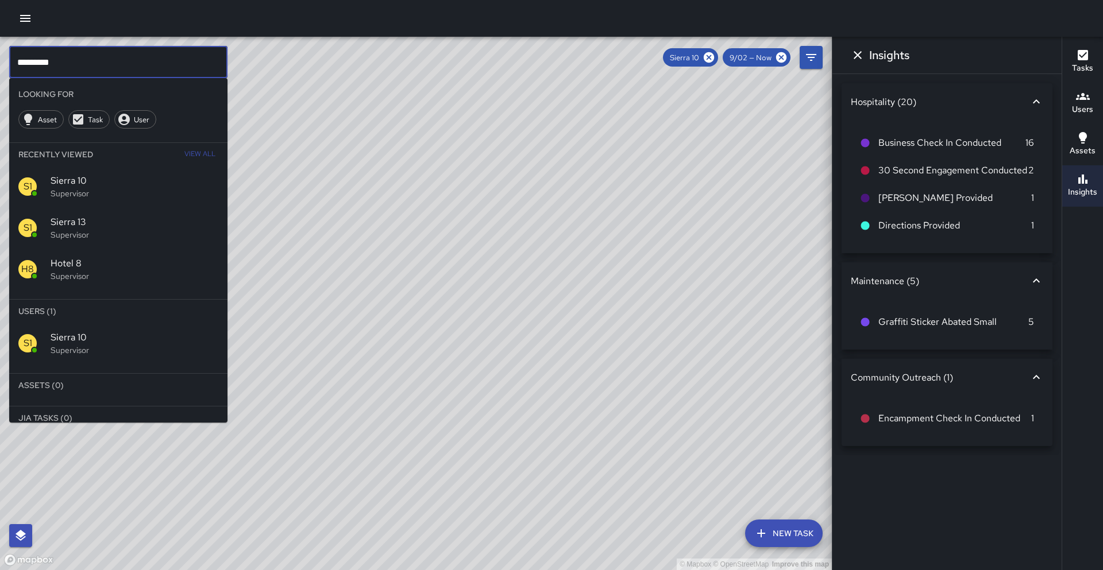
click at [149, 52] on input "*********" at bounding box center [118, 62] width 218 height 32
click at [710, 56] on icon at bounding box center [709, 57] width 13 height 13
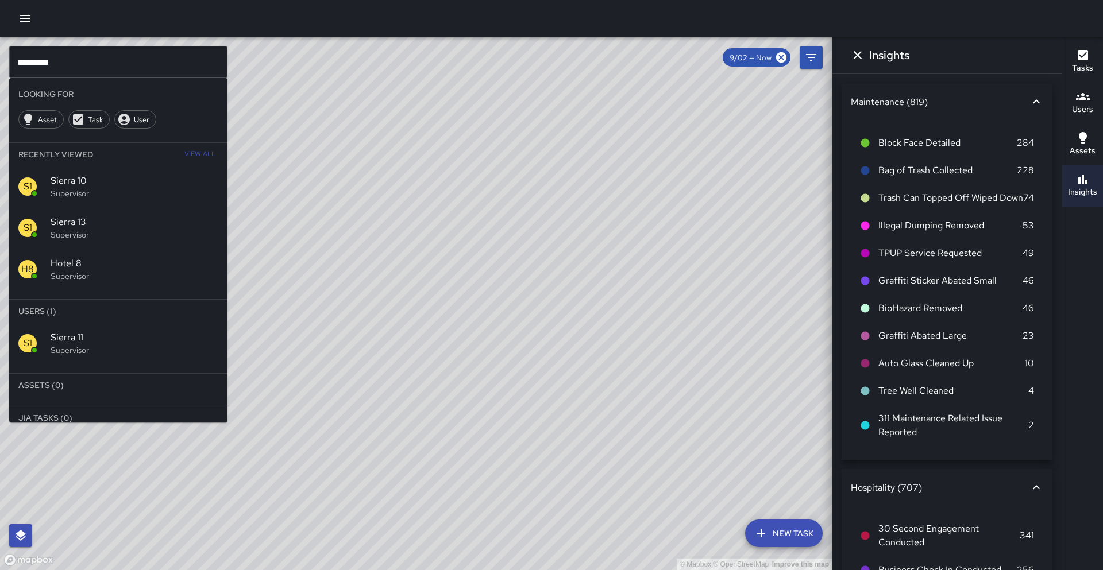
click at [112, 348] on p "Supervisor" at bounding box center [135, 350] width 168 height 11
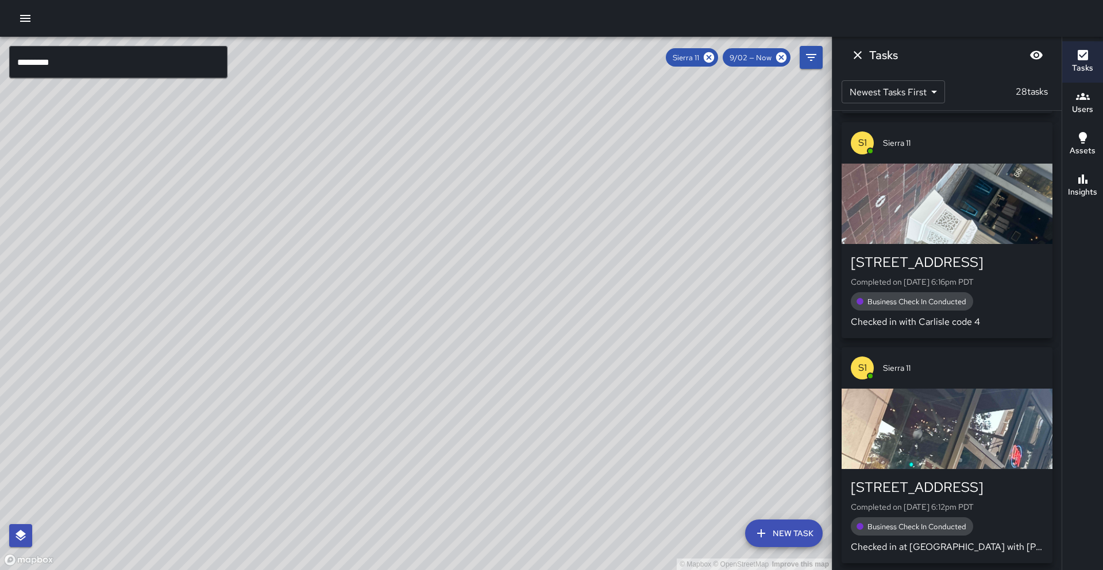
drag, startPoint x: 248, startPoint y: 321, endPoint x: 263, endPoint y: 255, distance: 67.1
click at [269, 233] on div "© Mapbox © OpenStreetMap Improve this map" at bounding box center [416, 304] width 832 height 534
drag, startPoint x: 268, startPoint y: 363, endPoint x: 340, endPoint y: 246, distance: 136.2
click at [346, 235] on div "© Mapbox © OpenStreetMap Improve this map" at bounding box center [416, 304] width 832 height 534
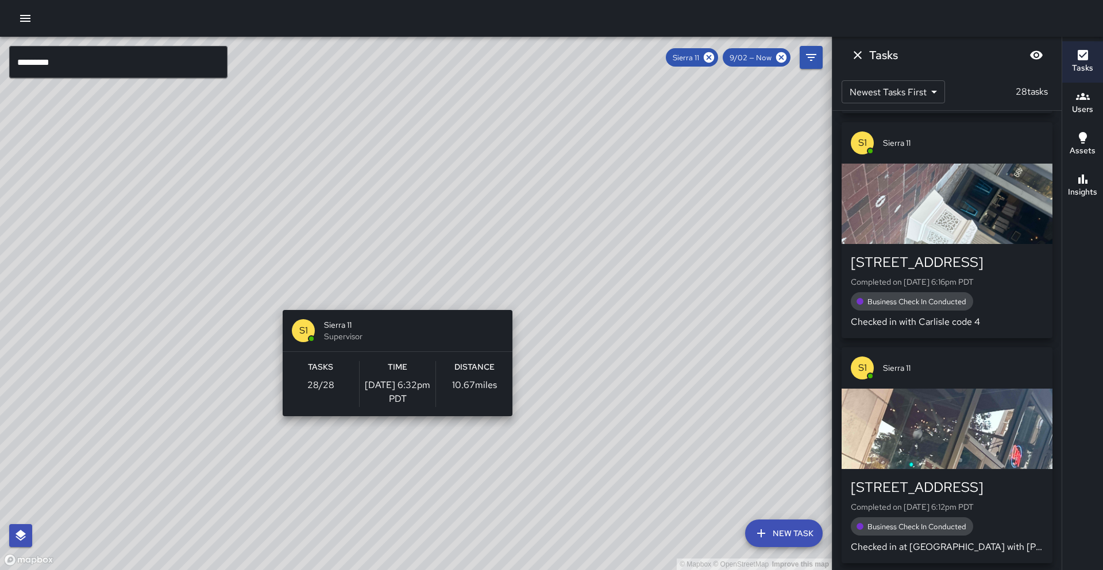
drag, startPoint x: 312, startPoint y: 388, endPoint x: 390, endPoint y: 306, distance: 113.8
click at [395, 294] on div "© Mapbox © OpenStreetMap Improve this map S1 Sierra 11 Supervisor Tasks 28 / 28…" at bounding box center [416, 304] width 832 height 534
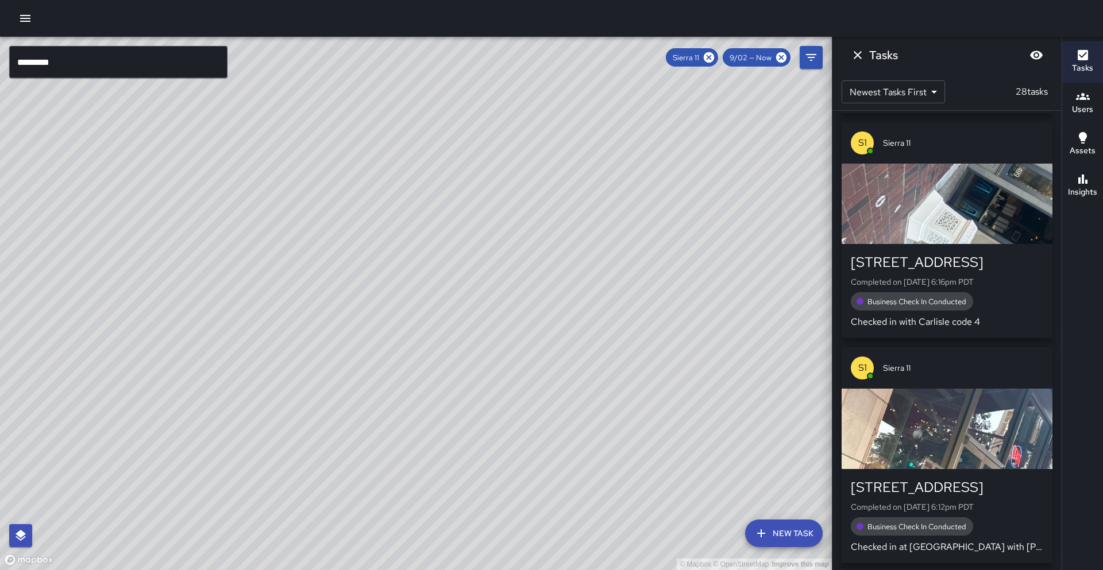
drag, startPoint x: 425, startPoint y: 414, endPoint x: 416, endPoint y: 406, distance: 11.4
click at [416, 406] on div "© Mapbox © OpenStreetMap Improve this map" at bounding box center [416, 304] width 832 height 534
drag, startPoint x: 146, startPoint y: 328, endPoint x: 130, endPoint y: 398, distance: 71.2
click at [128, 399] on div "© Mapbox © OpenStreetMap Improve this map" at bounding box center [416, 304] width 832 height 534
drag, startPoint x: 122, startPoint y: 328, endPoint x: 220, endPoint y: 389, distance: 115.6
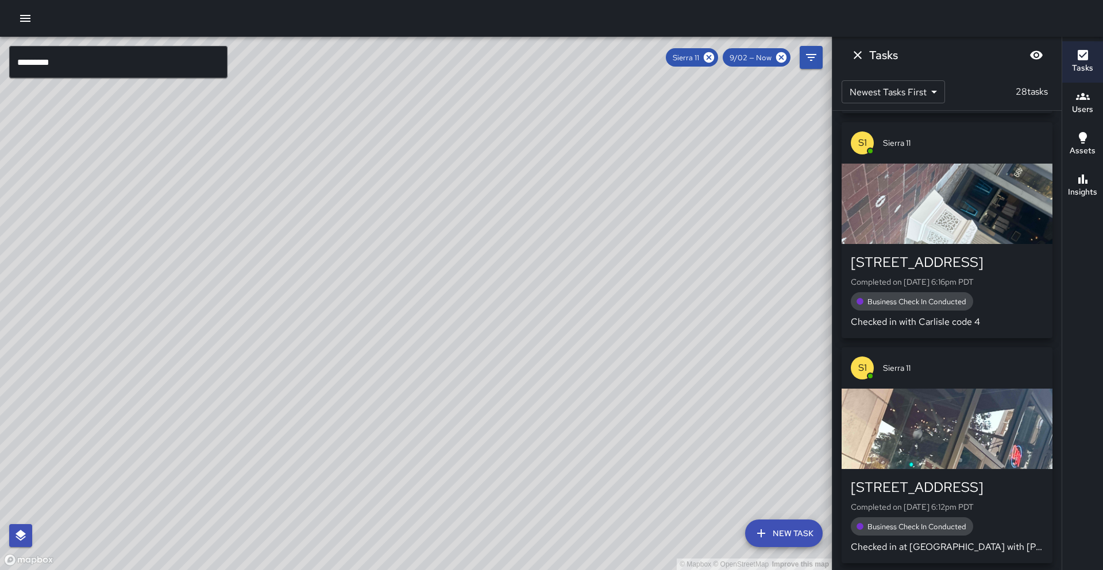
click at [220, 389] on div "© Mapbox © OpenStreetMap Improve this map" at bounding box center [416, 304] width 832 height 534
drag, startPoint x: 314, startPoint y: 347, endPoint x: 136, endPoint y: 262, distance: 197.4
click at [136, 262] on div "© Mapbox © OpenStreetMap Improve this map" at bounding box center [416, 304] width 832 height 534
drag, startPoint x: 144, startPoint y: 307, endPoint x: 193, endPoint y: 233, distance: 89.6
click at [193, 233] on div "© Mapbox © OpenStreetMap Improve this map" at bounding box center [416, 304] width 832 height 534
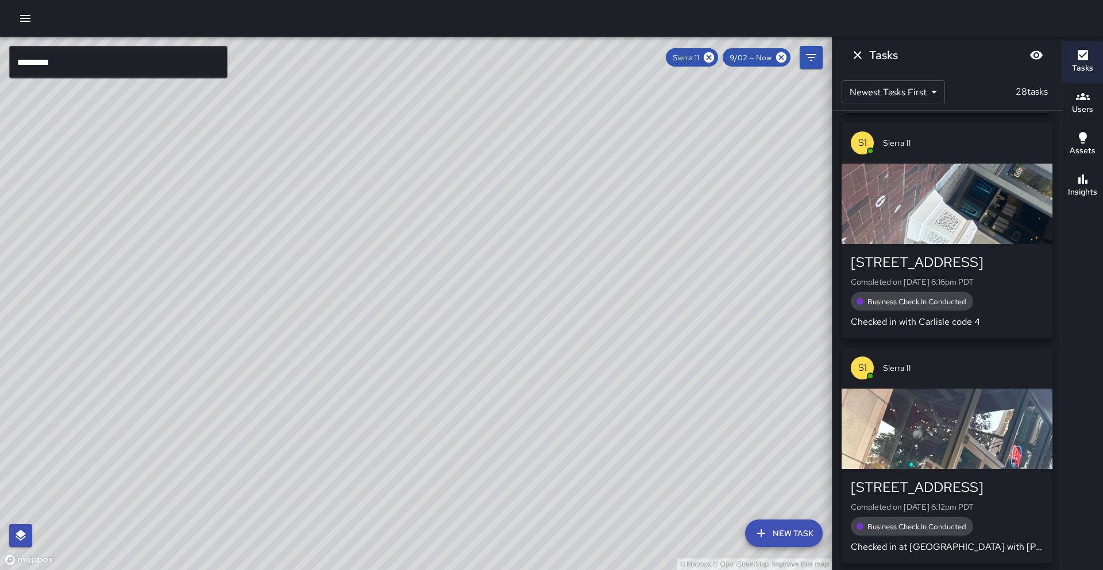
drag, startPoint x: 201, startPoint y: 332, endPoint x: 230, endPoint y: 355, distance: 37.7
click at [230, 355] on div "© Mapbox © OpenStreetMap Improve this map" at bounding box center [416, 304] width 832 height 534
drag, startPoint x: 247, startPoint y: 318, endPoint x: 312, endPoint y: 273, distance: 78.9
click at [203, 408] on div "© Mapbox © OpenStreetMap Improve this map" at bounding box center [416, 304] width 832 height 534
drag, startPoint x: 216, startPoint y: 178, endPoint x: 260, endPoint y: 211, distance: 55.4
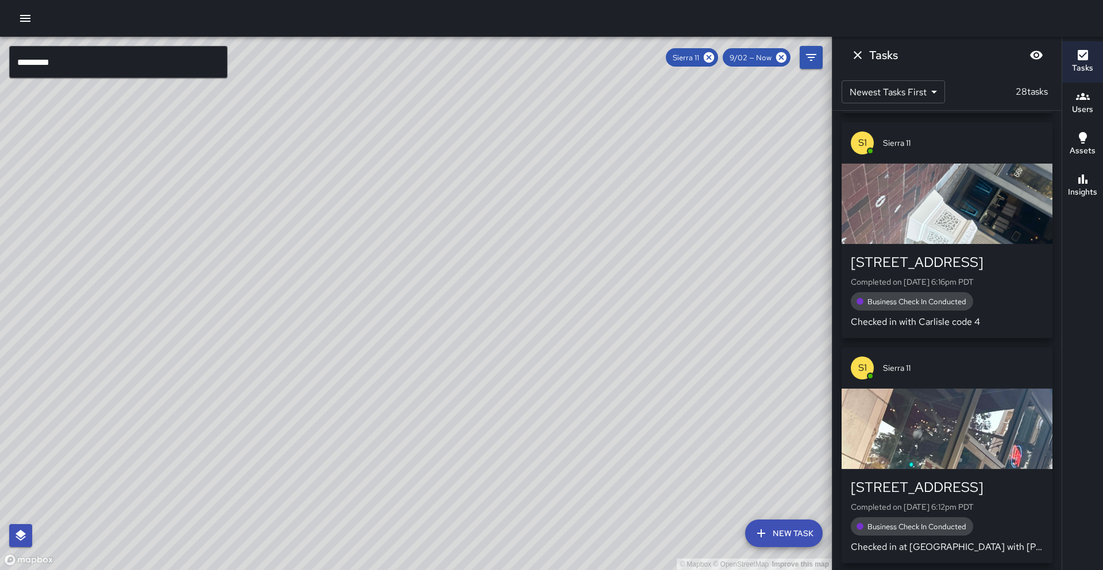
click at [218, 218] on div "© Mapbox © OpenStreetMap Improve this map" at bounding box center [416, 304] width 832 height 534
drag, startPoint x: 128, startPoint y: 222, endPoint x: 53, endPoint y: 201, distance: 77.8
click at [134, 221] on div "© Mapbox © OpenStreetMap Improve this map" at bounding box center [416, 304] width 832 height 534
drag, startPoint x: 279, startPoint y: 341, endPoint x: 275, endPoint y: 317, distance: 23.9
click at [275, 317] on div "© Mapbox © OpenStreetMap Improve this map" at bounding box center [416, 304] width 832 height 534
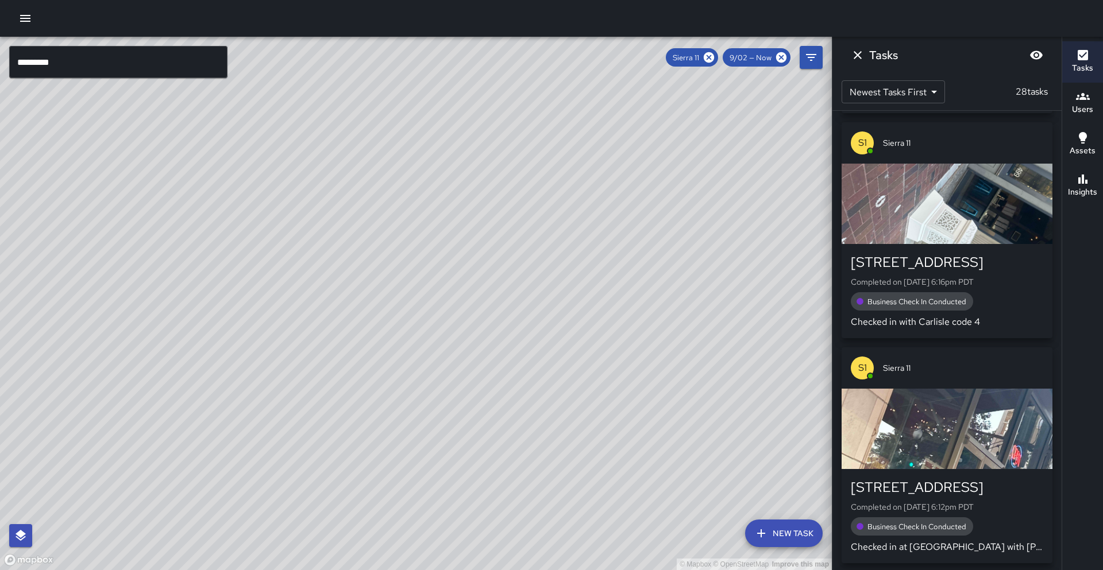
drag, startPoint x: 307, startPoint y: 298, endPoint x: 279, endPoint y: 327, distance: 41.4
click at [279, 327] on div "© Mapbox © OpenStreetMap Improve this map" at bounding box center [416, 304] width 832 height 534
click at [1100, 193] on button "Insights" at bounding box center [1082, 185] width 41 height 41
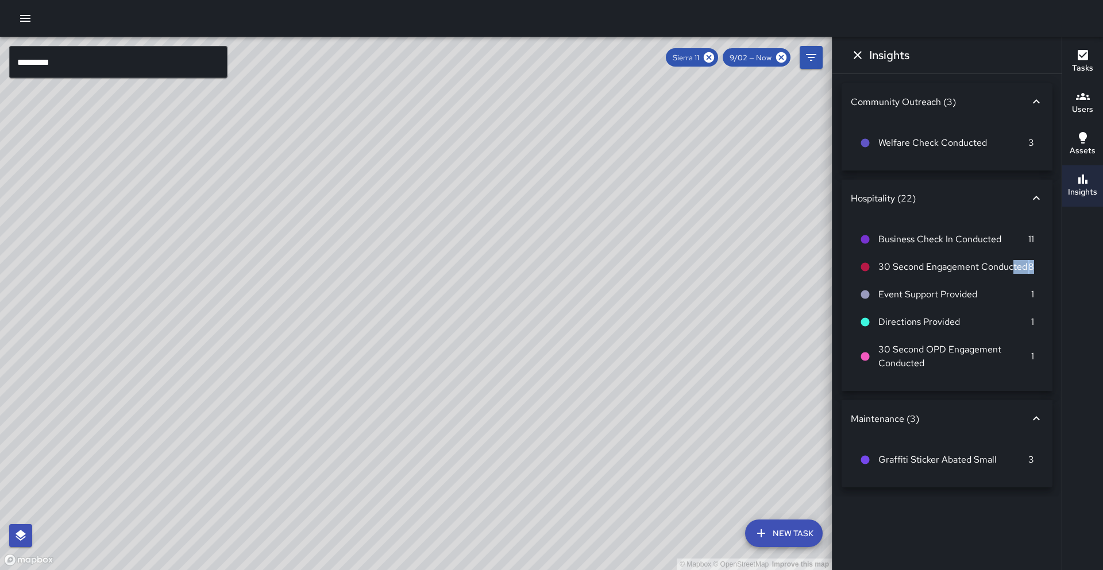
drag, startPoint x: 1036, startPoint y: 265, endPoint x: 1013, endPoint y: 271, distance: 23.7
click at [1013, 271] on li "30 Second Engagement Conducted 8" at bounding box center [947, 267] width 192 height 28
drag, startPoint x: 1008, startPoint y: 278, endPoint x: 1021, endPoint y: 271, distance: 14.9
click at [1008, 278] on li "30 Second Engagement Conducted 8" at bounding box center [947, 267] width 192 height 28
drag, startPoint x: 285, startPoint y: 357, endPoint x: 361, endPoint y: 286, distance: 104.0
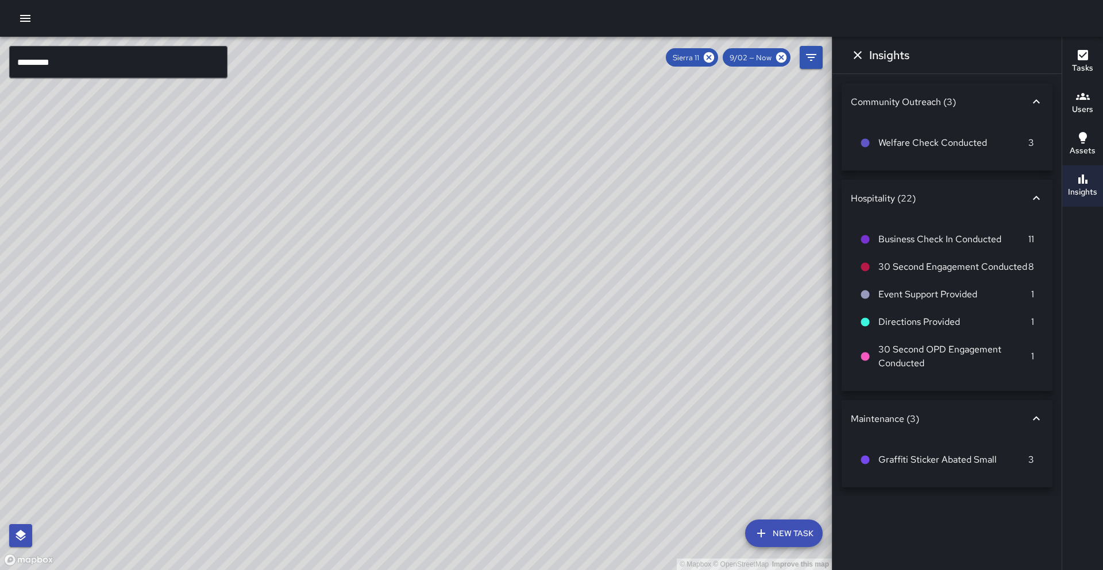
click at [361, 286] on div "© Mapbox © OpenStreetMap Improve this map" at bounding box center [416, 304] width 832 height 534
drag, startPoint x: 296, startPoint y: 429, endPoint x: 290, endPoint y: 429, distance: 6.9
click at [279, 467] on div "© Mapbox © OpenStreetMap Improve this map" at bounding box center [416, 304] width 832 height 534
drag, startPoint x: 499, startPoint y: 452, endPoint x: 424, endPoint y: 407, distance: 86.8
click at [424, 407] on div "© Mapbox © OpenStreetMap Improve this map" at bounding box center [416, 304] width 832 height 534
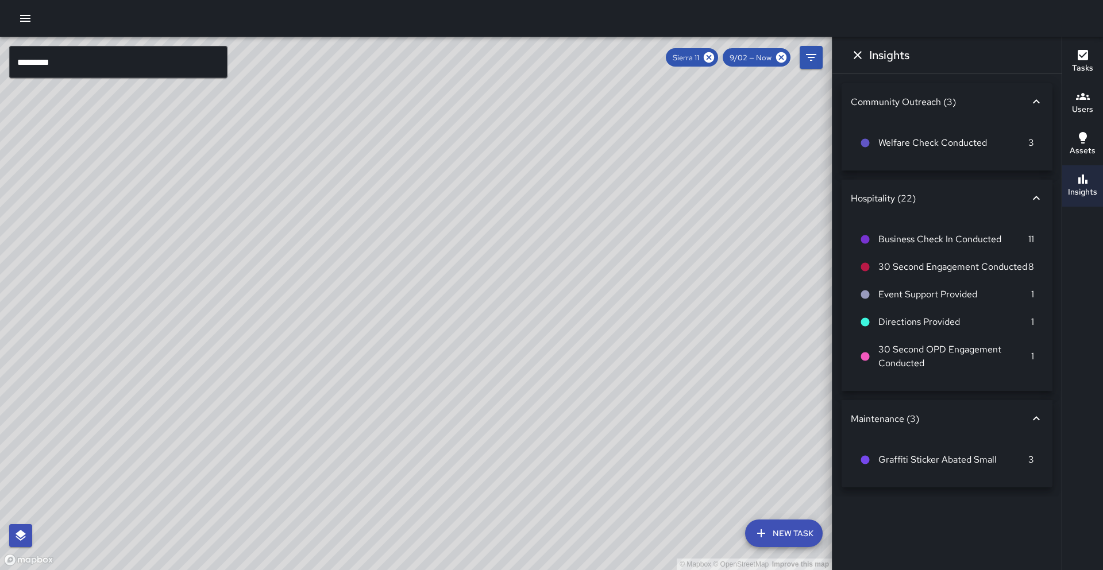
drag, startPoint x: 400, startPoint y: 454, endPoint x: 423, endPoint y: 329, distance: 127.2
click at [423, 329] on div "© Mapbox © OpenStreetMap Improve this map" at bounding box center [416, 304] width 832 height 534
click at [119, 68] on input "*********" at bounding box center [118, 62] width 218 height 32
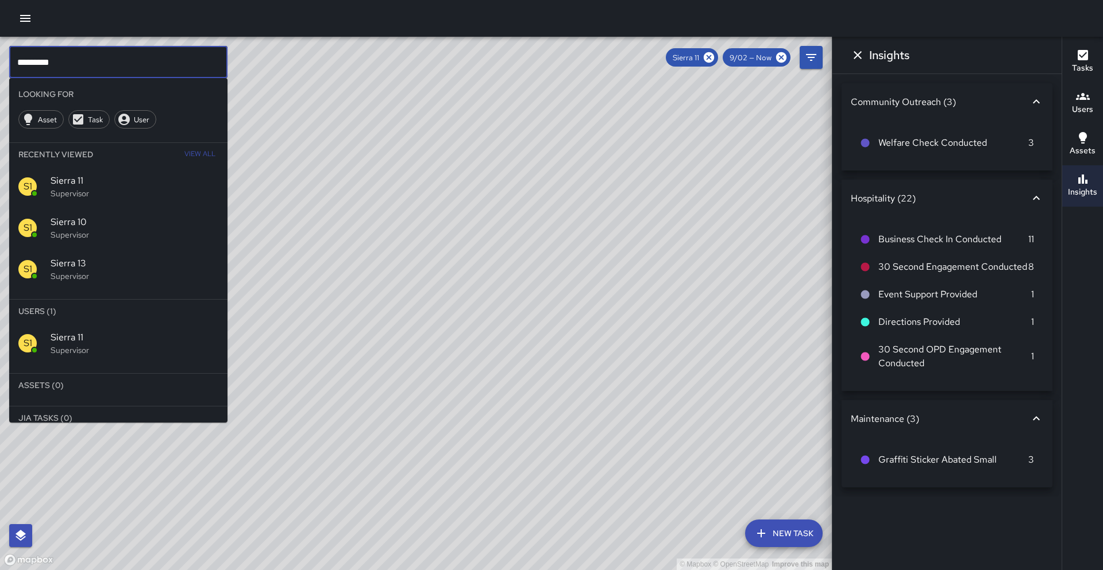
click at [119, 68] on input "*********" at bounding box center [118, 62] width 218 height 32
click at [119, 67] on input "*********" at bounding box center [118, 62] width 218 height 32
click at [81, 226] on span "Sierra 10" at bounding box center [135, 222] width 168 height 14
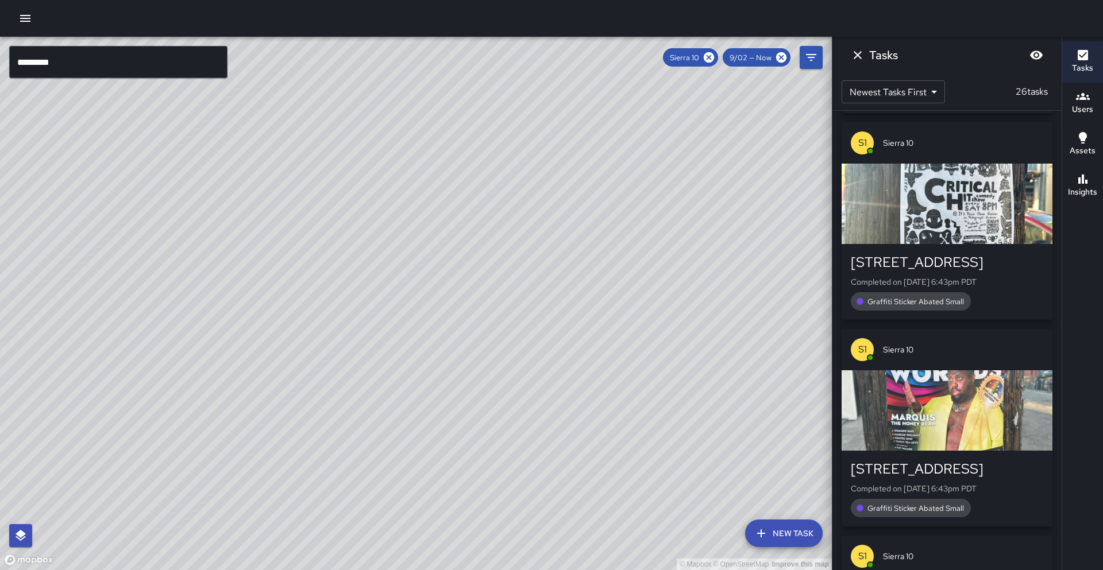
drag, startPoint x: 334, startPoint y: 353, endPoint x: 223, endPoint y: 441, distance: 141.9
click at [223, 441] on div "© Mapbox © OpenStreetMap Improve this map" at bounding box center [416, 304] width 832 height 534
drag, startPoint x: 338, startPoint y: 347, endPoint x: 341, endPoint y: 390, distance: 42.6
click at [276, 472] on div "© Mapbox © OpenStreetMap Improve this map" at bounding box center [416, 304] width 832 height 534
drag, startPoint x: 317, startPoint y: 401, endPoint x: 361, endPoint y: 369, distance: 54.7
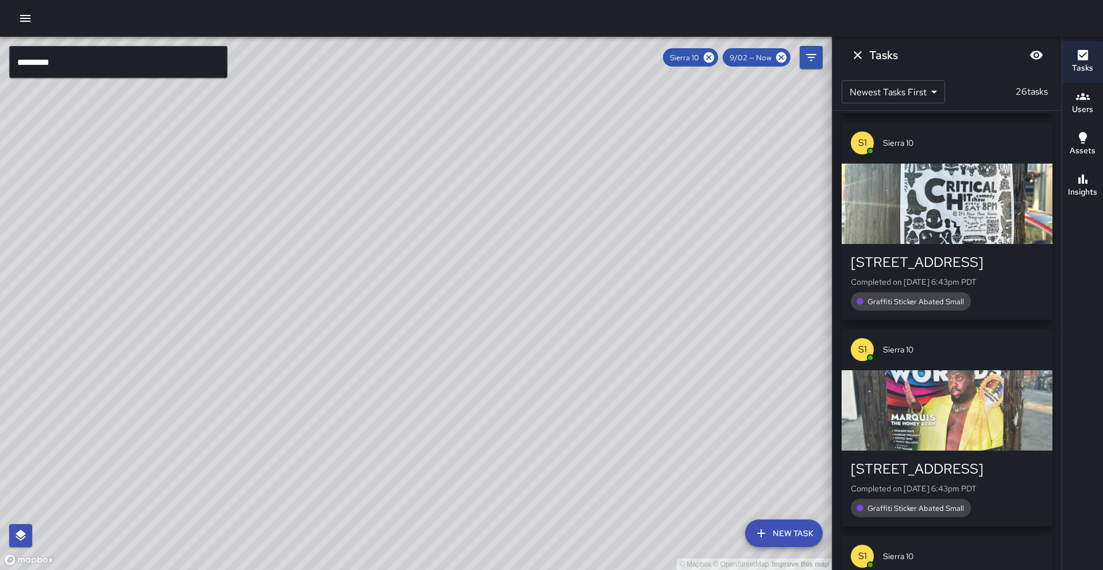
click at [277, 484] on div "© Mapbox © OpenStreetMap Improve this map" at bounding box center [416, 304] width 832 height 534
drag, startPoint x: 473, startPoint y: 276, endPoint x: 407, endPoint y: 398, distance: 138.8
click at [408, 398] on div "© Mapbox © OpenStreetMap Improve this map" at bounding box center [416, 304] width 832 height 534
click at [1102, 176] on button "Insights" at bounding box center [1082, 185] width 41 height 41
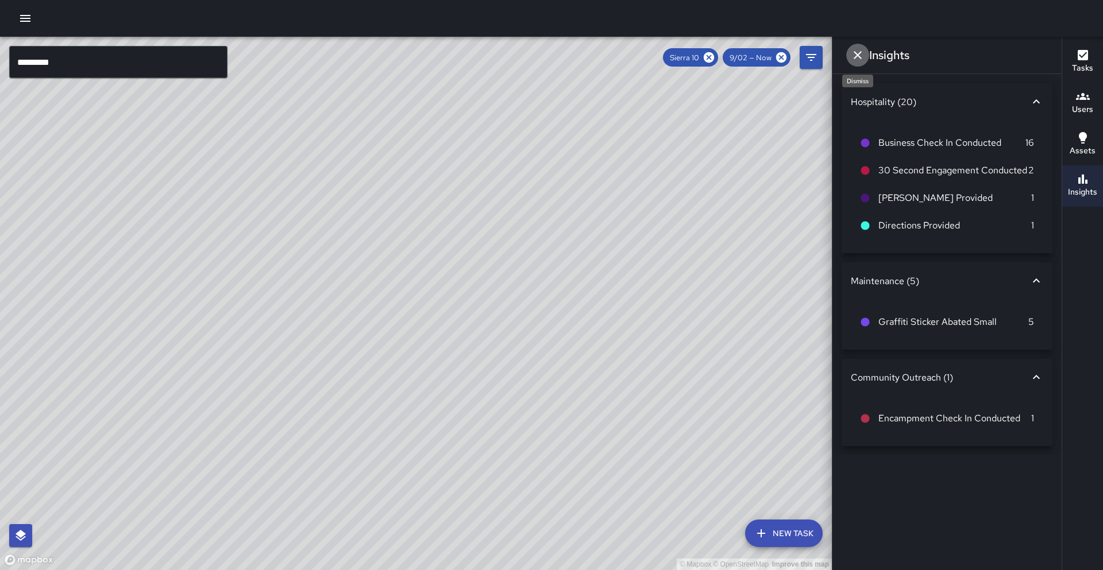
click at [859, 60] on icon "Dismiss" at bounding box center [858, 55] width 14 height 14
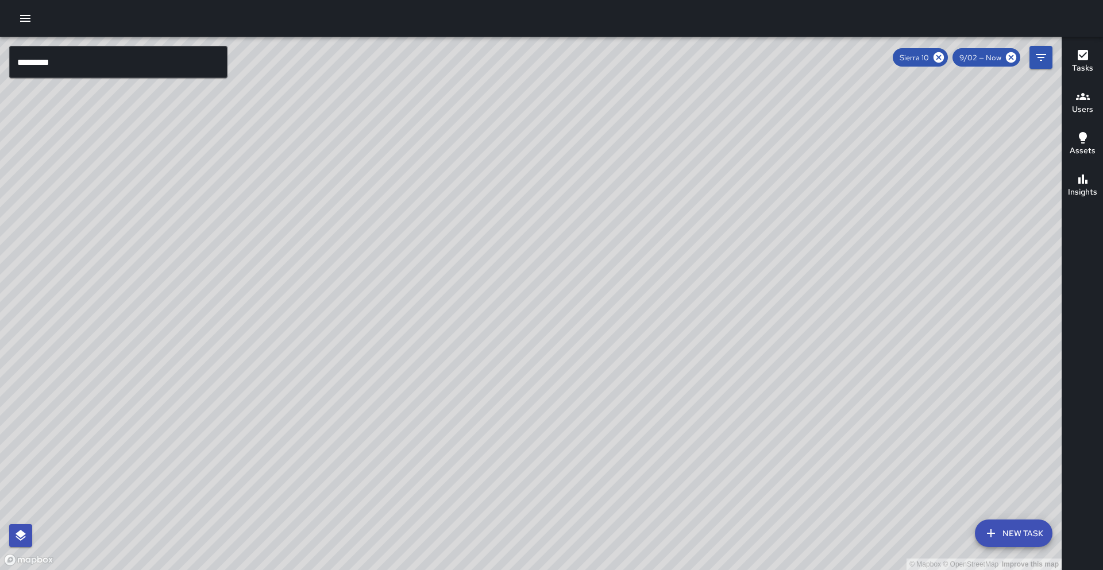
drag, startPoint x: 435, startPoint y: 211, endPoint x: 372, endPoint y: 319, distance: 125.4
click at [372, 319] on div "© Mapbox © OpenStreetMap Improve this map" at bounding box center [531, 304] width 1062 height 534
drag, startPoint x: 517, startPoint y: 381, endPoint x: 424, endPoint y: 262, distance: 151.0
click at [424, 262] on div "© Mapbox © OpenStreetMap Improve this map" at bounding box center [531, 304] width 1062 height 534
drag, startPoint x: 597, startPoint y: 357, endPoint x: 503, endPoint y: 293, distance: 114.2
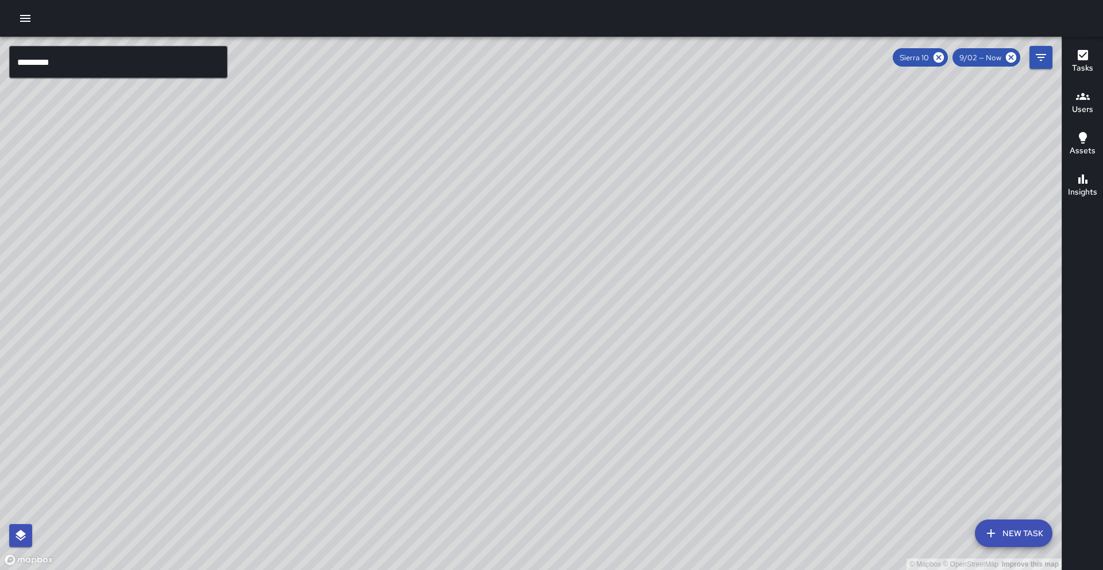
click at [503, 293] on div "© Mapbox © OpenStreetMap Improve this map" at bounding box center [531, 304] width 1062 height 534
drag, startPoint x: 102, startPoint y: 272, endPoint x: 223, endPoint y: 85, distance: 222.6
click at [232, 61] on div "© Mapbox © OpenStreetMap Improve this map" at bounding box center [531, 304] width 1062 height 534
drag, startPoint x: 182, startPoint y: 570, endPoint x: 248, endPoint y: 334, distance: 244.6
click at [248, 334] on div "© Mapbox © OpenStreetMap Improve this map" at bounding box center [531, 304] width 1062 height 534
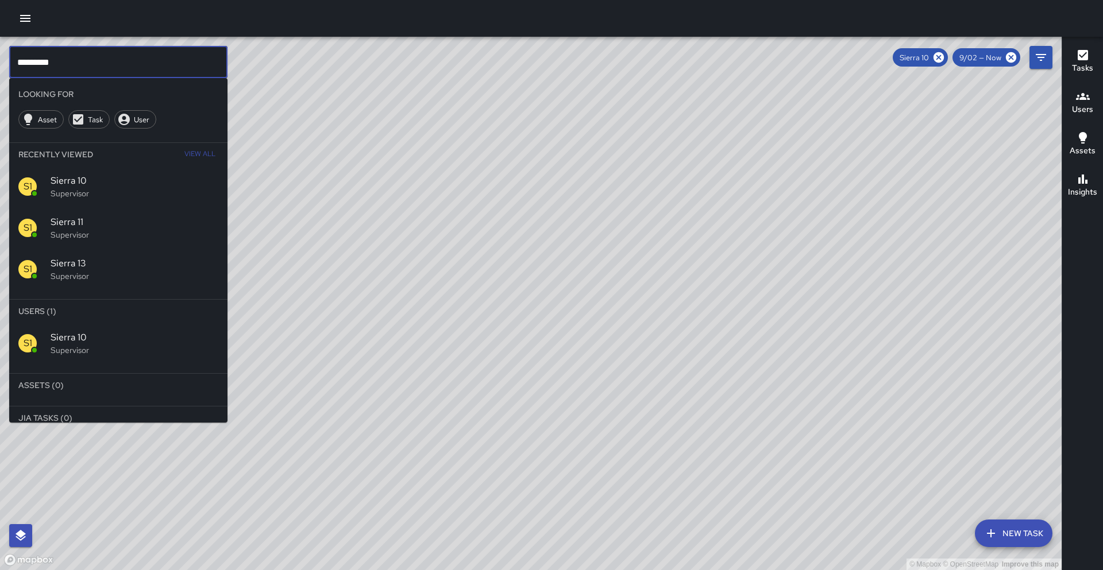
click at [90, 67] on input "*********" at bounding box center [118, 62] width 218 height 32
click at [935, 53] on icon at bounding box center [938, 57] width 13 height 13
click at [88, 353] on p "Supervisor" at bounding box center [135, 350] width 168 height 11
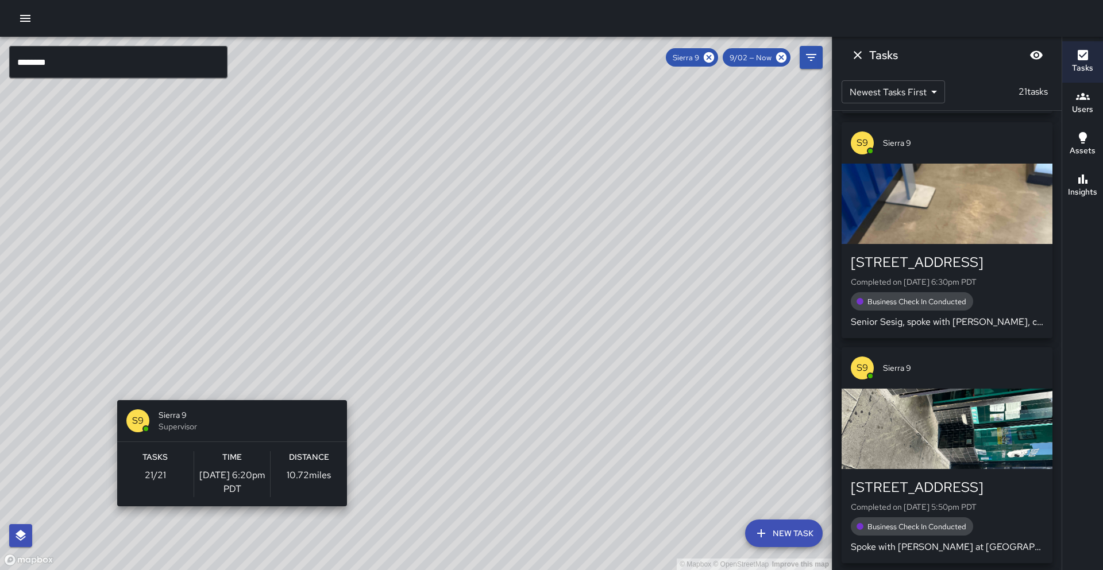
drag, startPoint x: 225, startPoint y: 319, endPoint x: 228, endPoint y: 395, distance: 75.9
click at [228, 395] on div "© Mapbox © OpenStreetMap Improve this map S9 Sierra 9 Supervisor Tasks 21 / 21 …" at bounding box center [416, 304] width 832 height 534
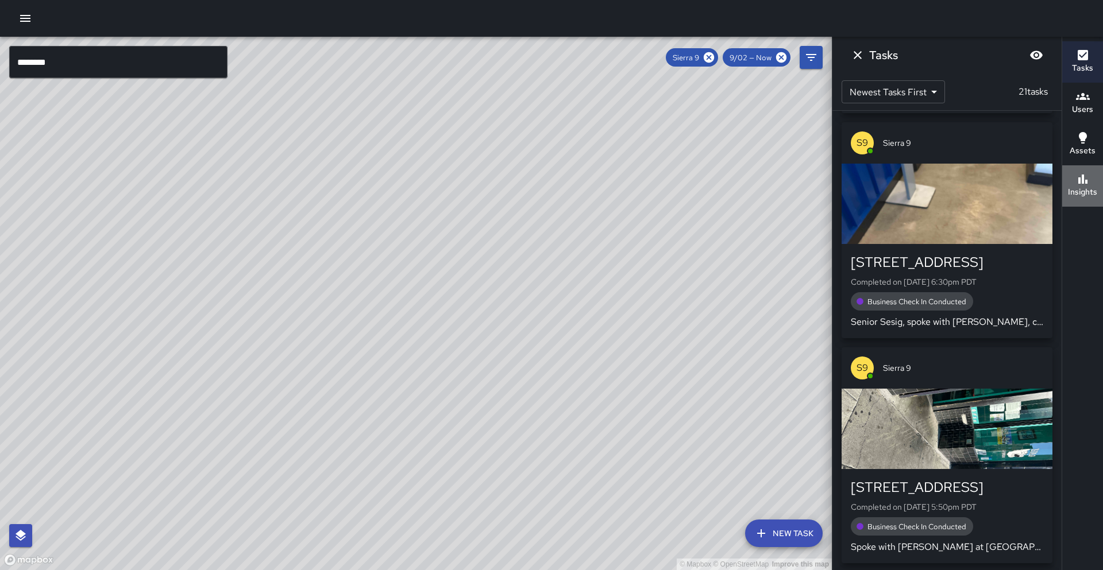
click at [1084, 193] on h6 "Insights" at bounding box center [1082, 192] width 29 height 13
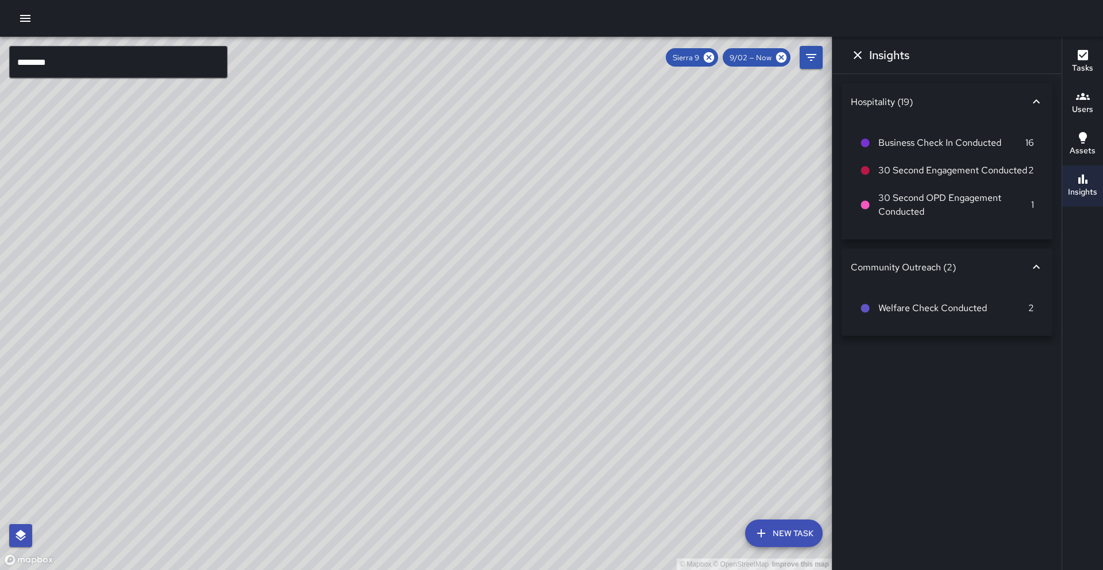
click at [845, 47] on div "Insights" at bounding box center [946, 55] width 229 height 37
drag, startPoint x: 848, startPoint y: 48, endPoint x: 854, endPoint y: 53, distance: 8.2
click at [848, 48] on button "Dismiss" at bounding box center [857, 55] width 23 height 23
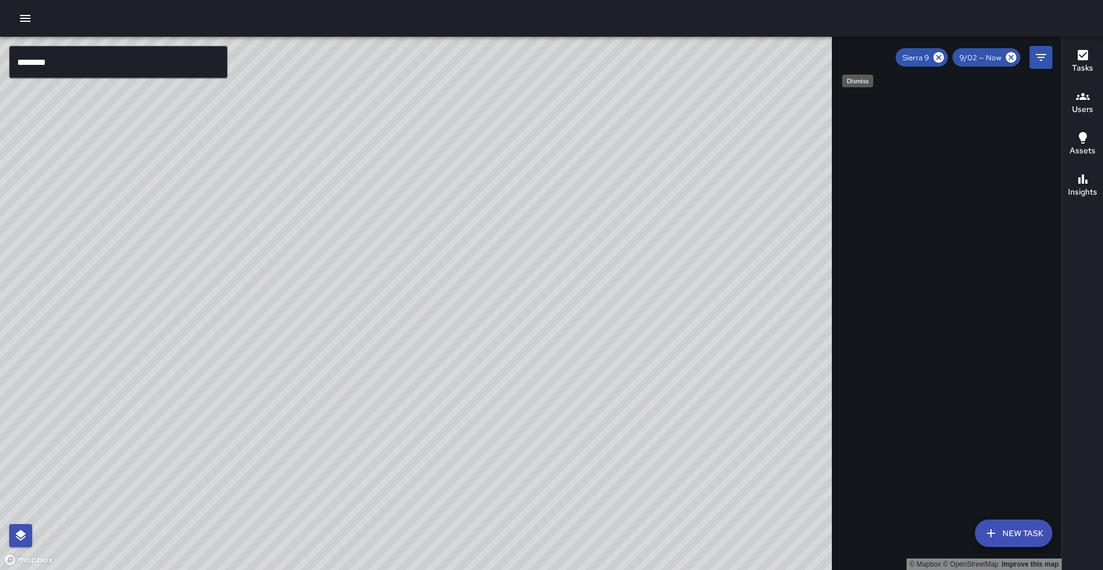
click at [854, 53] on div "© Mapbox © OpenStreetMap Improve this map" at bounding box center [531, 304] width 1062 height 534
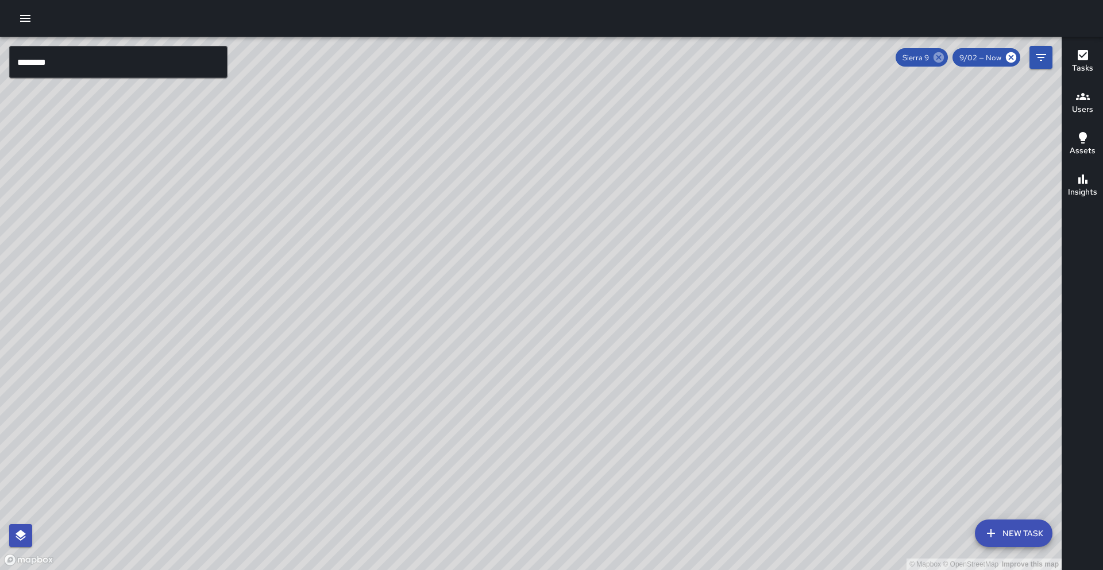
click at [939, 59] on icon at bounding box center [938, 57] width 13 height 13
click at [958, 128] on div "© Mapbox © OpenStreetMap Improve this map" at bounding box center [531, 304] width 1062 height 534
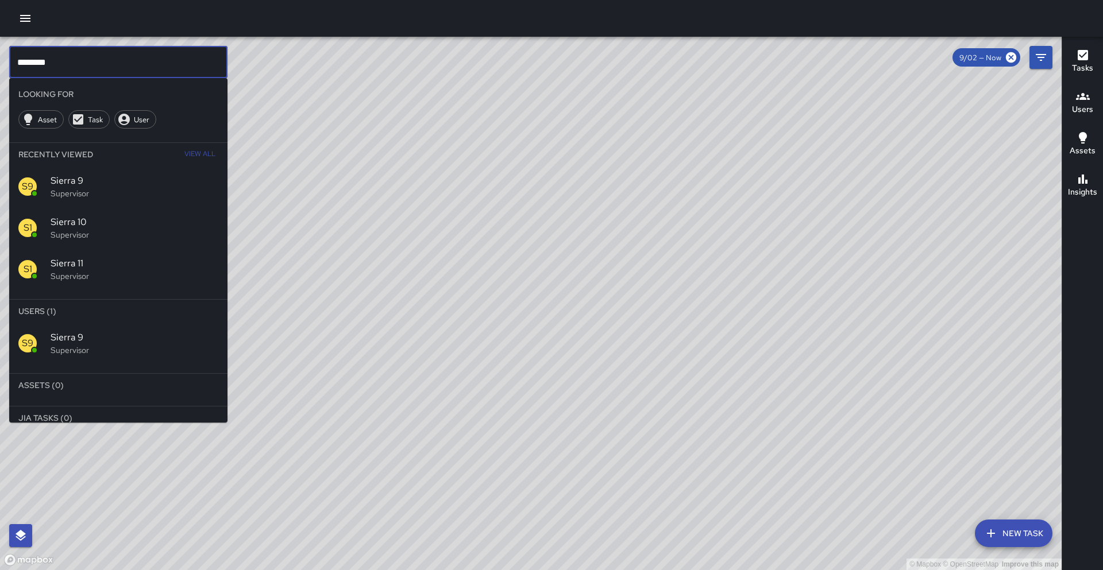
click at [75, 65] on input "********" at bounding box center [118, 62] width 218 height 32
type input "********"
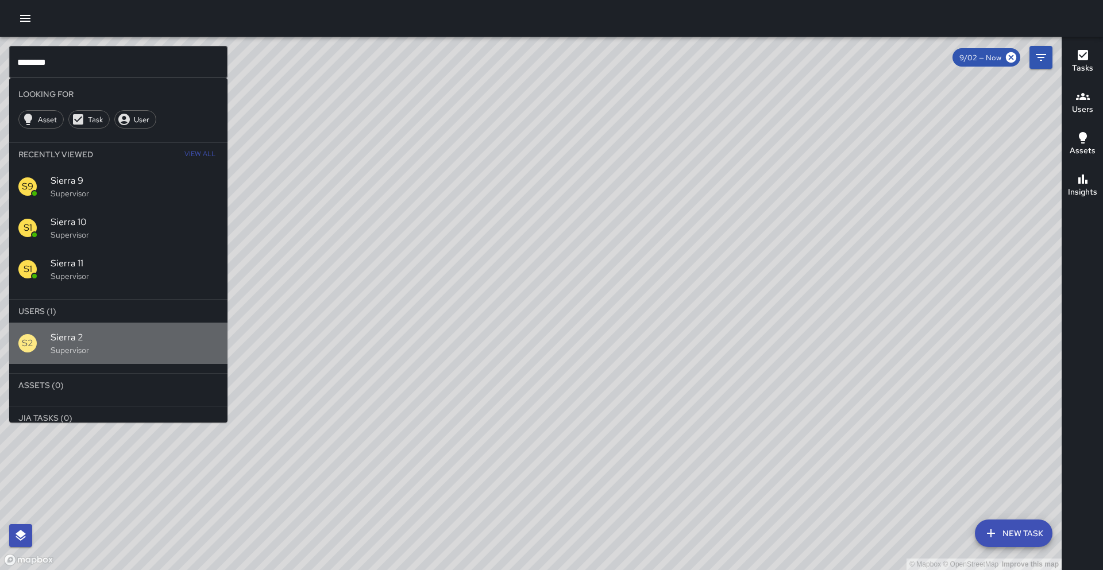
click at [70, 342] on span "Sierra 2" at bounding box center [135, 338] width 168 height 14
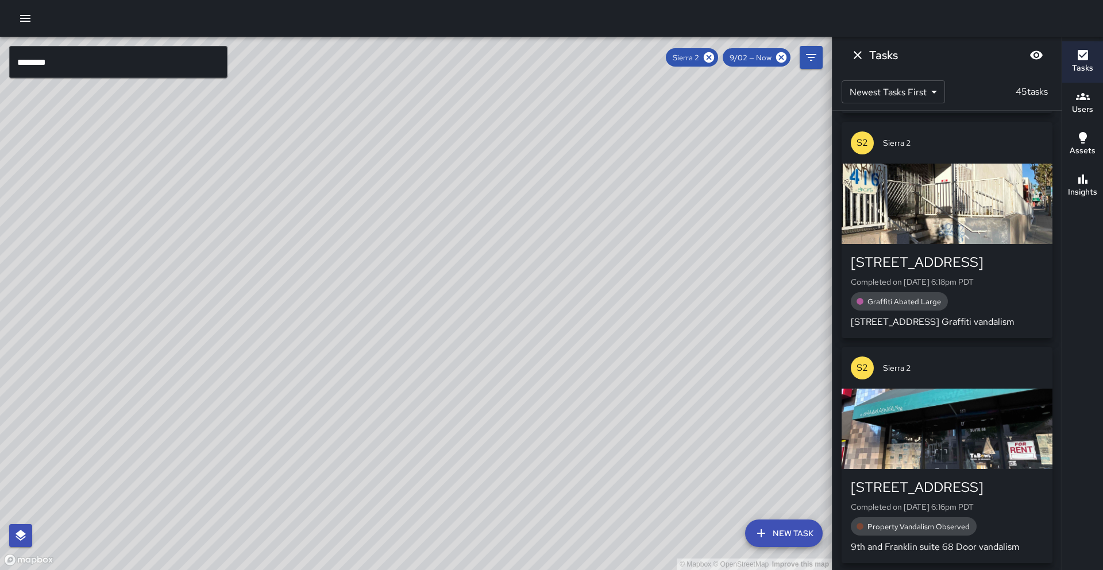
drag, startPoint x: 400, startPoint y: 411, endPoint x: 529, endPoint y: 242, distance: 211.5
click at [529, 242] on div "© Mapbox © OpenStreetMap Improve this map" at bounding box center [416, 304] width 832 height 534
drag, startPoint x: 283, startPoint y: 502, endPoint x: 319, endPoint y: 439, distance: 72.8
click at [319, 439] on div "© Mapbox © OpenStreetMap Improve this map" at bounding box center [416, 304] width 832 height 534
drag, startPoint x: 389, startPoint y: 371, endPoint x: 240, endPoint y: 560, distance: 240.5
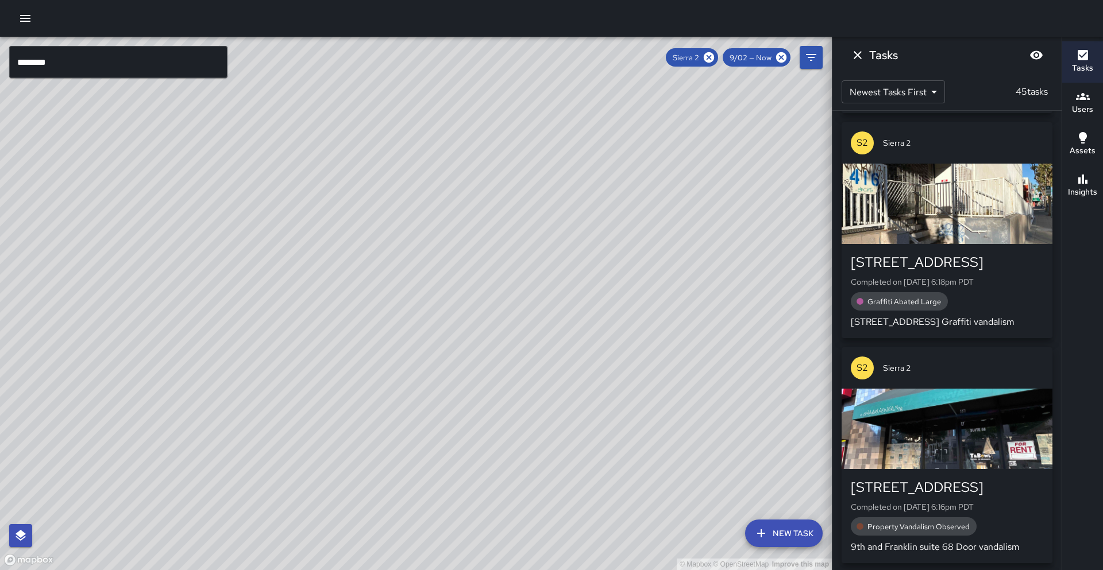
click at [233, 570] on div "© Mapbox © OpenStreetMap Improve this map" at bounding box center [416, 304] width 832 height 534
drag, startPoint x: 398, startPoint y: 266, endPoint x: 361, endPoint y: 353, distance: 94.0
click at [361, 353] on div "© Mapbox © OpenStreetMap Improve this map" at bounding box center [416, 304] width 832 height 534
drag, startPoint x: 429, startPoint y: 454, endPoint x: 493, endPoint y: 324, distance: 145.4
click at [493, 324] on div "© Mapbox © OpenStreetMap Improve this map" at bounding box center [416, 304] width 832 height 534
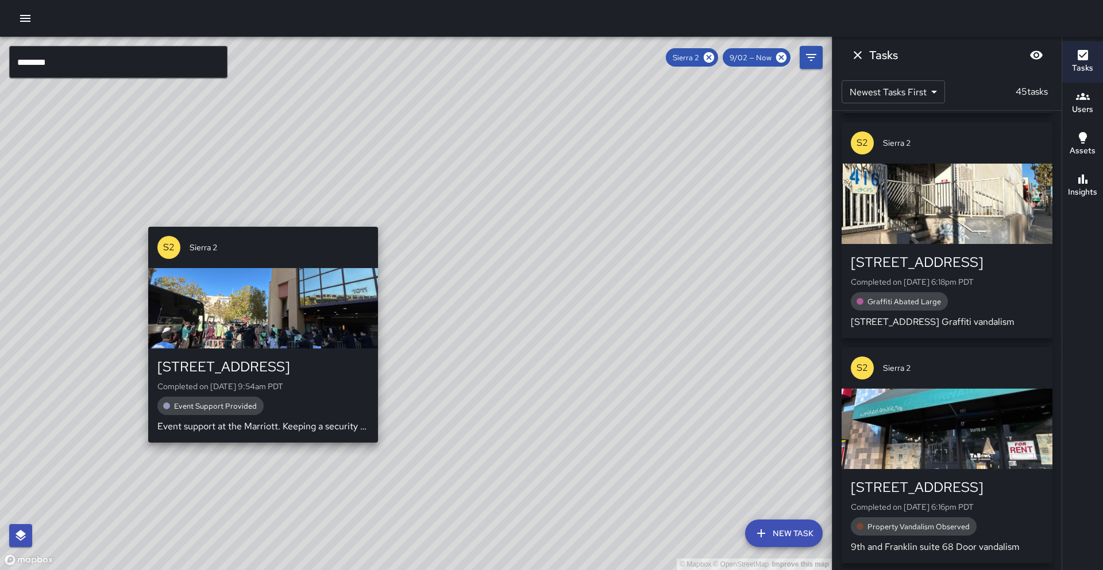
click at [258, 450] on div "© Mapbox © OpenStreetMap Improve this map S2 Sierra [GEOGRAPHIC_DATA][STREET_AD…" at bounding box center [416, 304] width 832 height 534
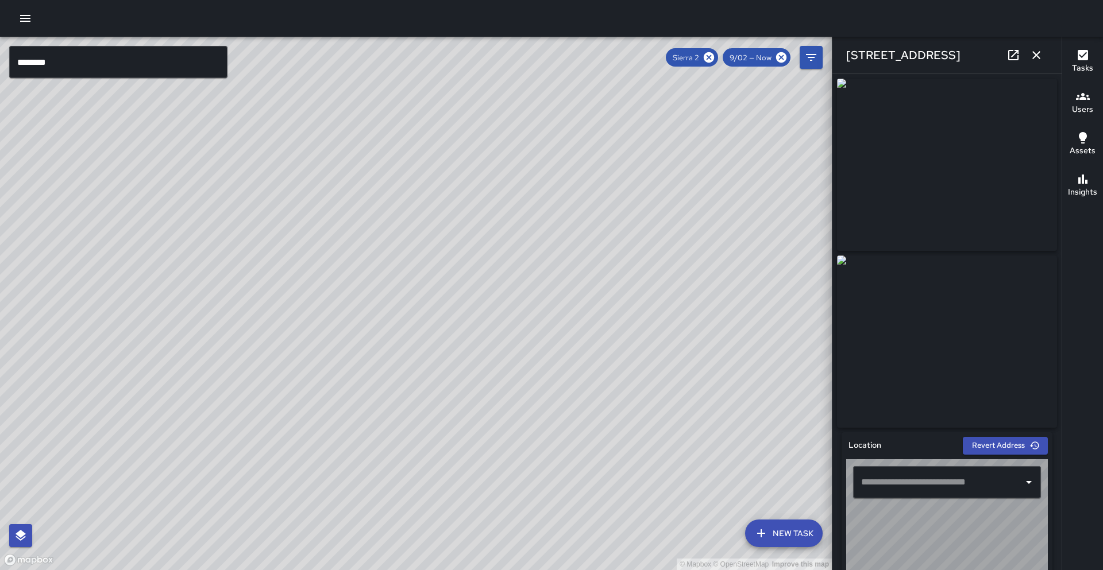
type input "**********"
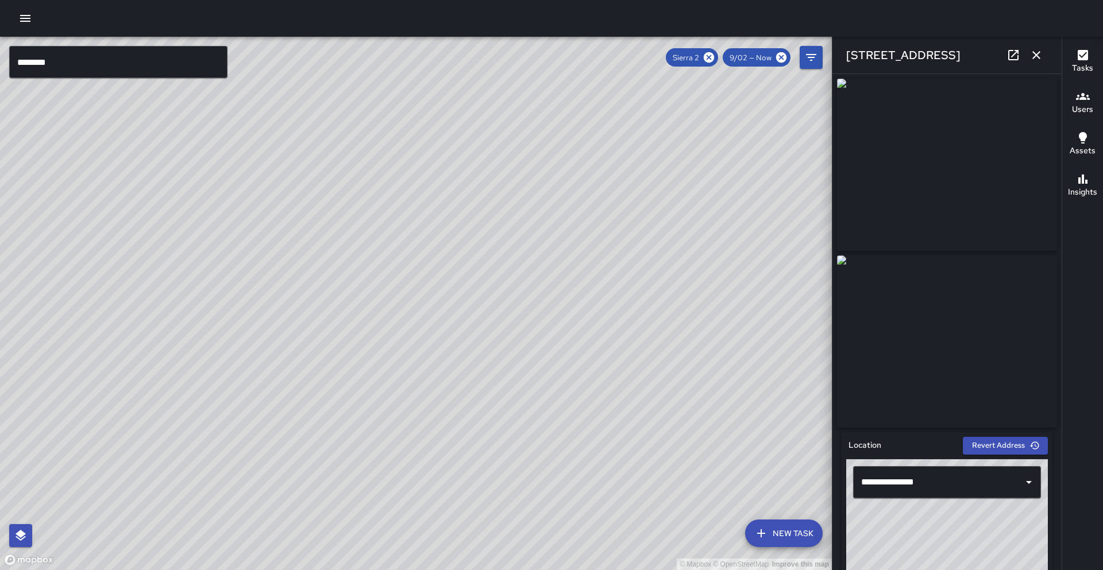
scroll to position [1, 0]
click at [1012, 56] on icon at bounding box center [1013, 55] width 10 height 10
drag, startPoint x: 614, startPoint y: 287, endPoint x: 433, endPoint y: 467, distance: 254.7
click at [433, 467] on div "© Mapbox © OpenStreetMap Improve this map" at bounding box center [416, 304] width 832 height 534
drag, startPoint x: 540, startPoint y: 226, endPoint x: 423, endPoint y: 392, distance: 203.2
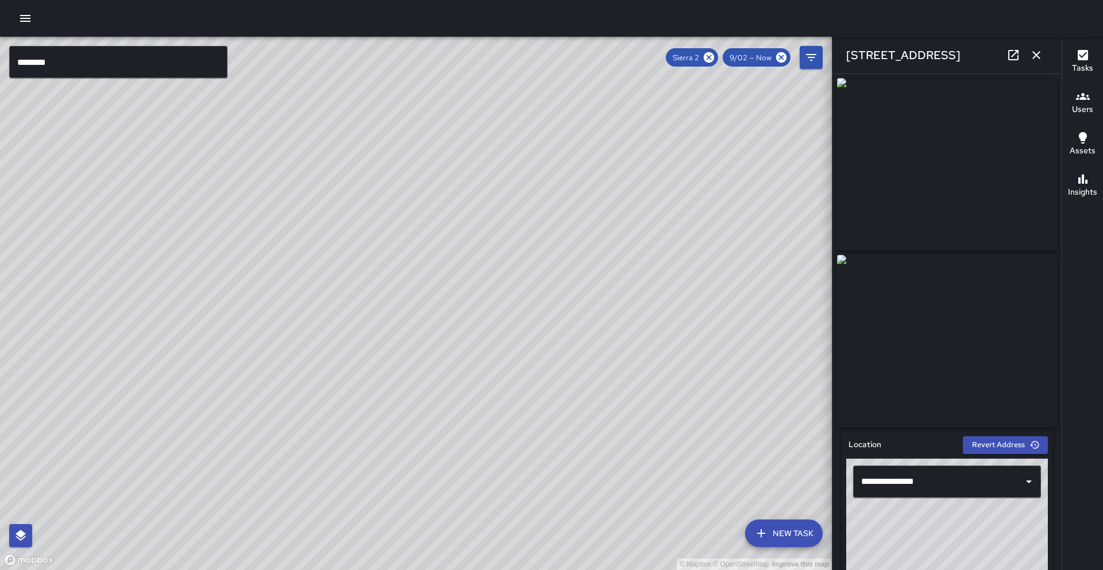
click at [423, 392] on div "© Mapbox © OpenStreetMap Improve this map" at bounding box center [416, 304] width 832 height 534
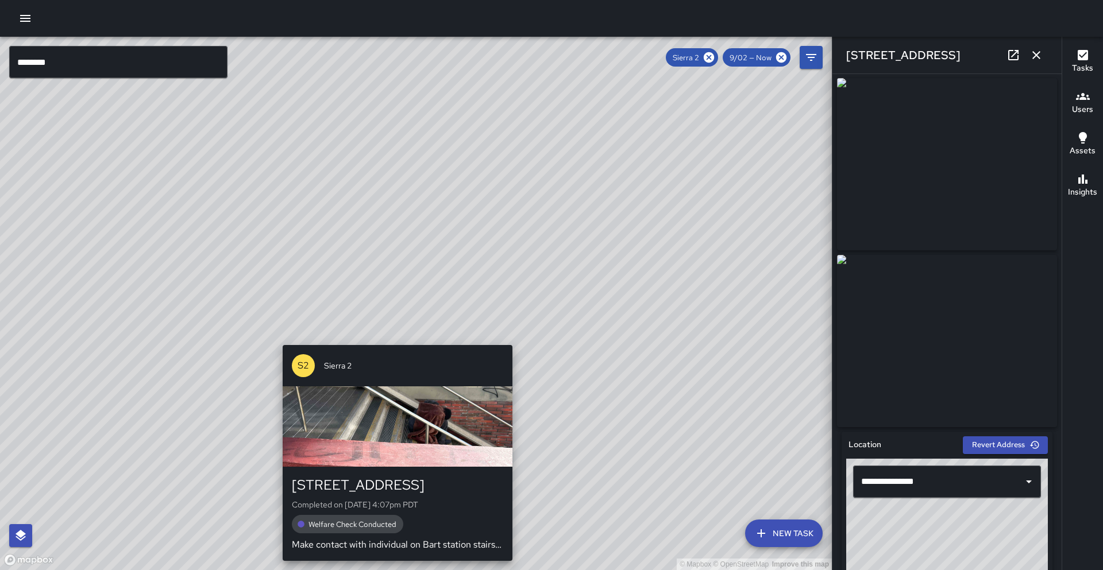
click at [395, 338] on div "© Mapbox © OpenStreetMap Improve this map S2 Sierra [GEOGRAPHIC_DATA][STREET_AD…" at bounding box center [416, 304] width 832 height 534
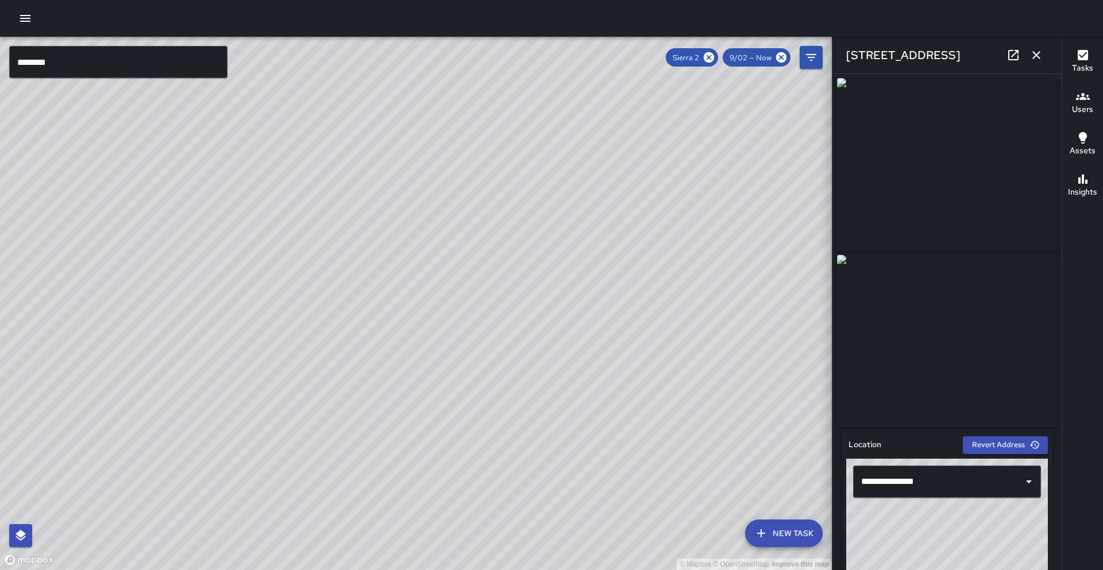
drag, startPoint x: 680, startPoint y: 168, endPoint x: 395, endPoint y: 399, distance: 366.7
click at [396, 400] on div "© Mapbox © OpenStreetMap Improve this map" at bounding box center [416, 304] width 832 height 534
drag, startPoint x: 147, startPoint y: 183, endPoint x: 296, endPoint y: 430, distance: 289.0
click at [296, 430] on div "© Mapbox © OpenStreetMap Improve this map" at bounding box center [416, 304] width 832 height 534
click at [1038, 55] on icon "button" at bounding box center [1037, 55] width 14 height 14
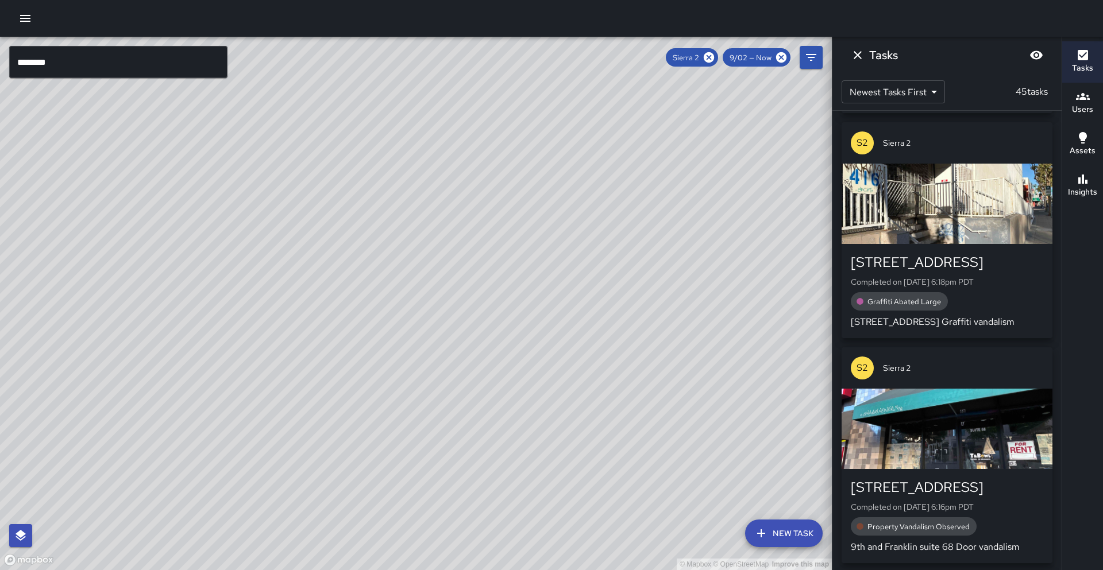
drag, startPoint x: 739, startPoint y: 234, endPoint x: 554, endPoint y: 177, distance: 193.2
click at [554, 177] on div "© Mapbox © OpenStreetMap Improve this map" at bounding box center [416, 304] width 832 height 534
drag, startPoint x: 450, startPoint y: 444, endPoint x: 466, endPoint y: 395, distance: 52.0
click at [466, 395] on div "© Mapbox © OpenStreetMap Improve this map" at bounding box center [416, 304] width 832 height 534
drag, startPoint x: 192, startPoint y: 407, endPoint x: 134, endPoint y: 477, distance: 91.4
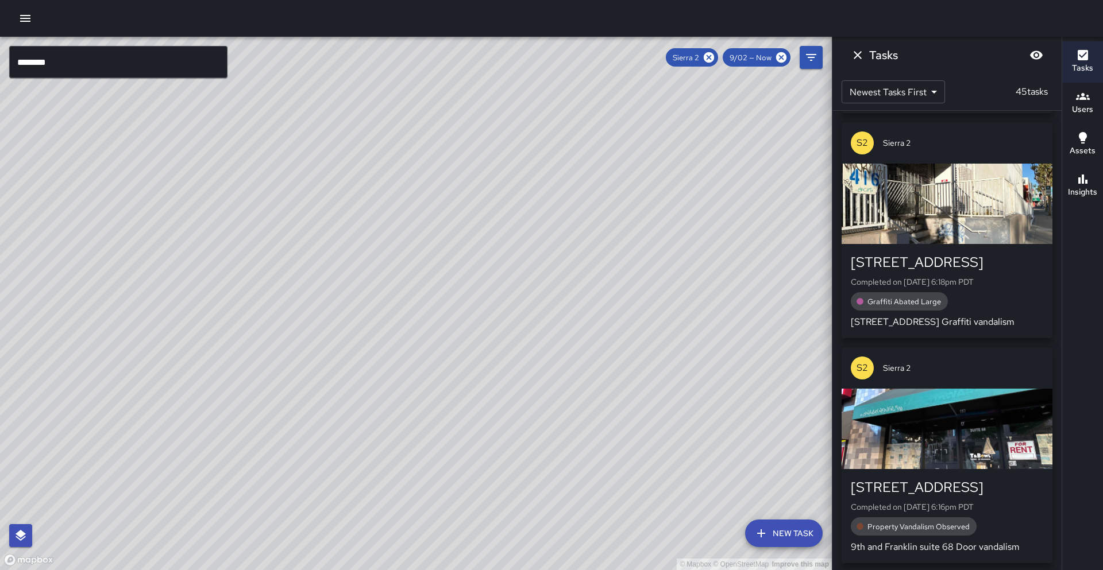
click at [133, 477] on div "© Mapbox © OpenStreetMap Improve this map" at bounding box center [416, 304] width 832 height 534
drag, startPoint x: 477, startPoint y: 310, endPoint x: 259, endPoint y: 460, distance: 264.4
click at [259, 460] on div "© Mapbox © OpenStreetMap Improve this map" at bounding box center [416, 304] width 832 height 534
click at [711, 59] on icon at bounding box center [709, 57] width 10 height 10
